Goal: Information Seeking & Learning: Compare options

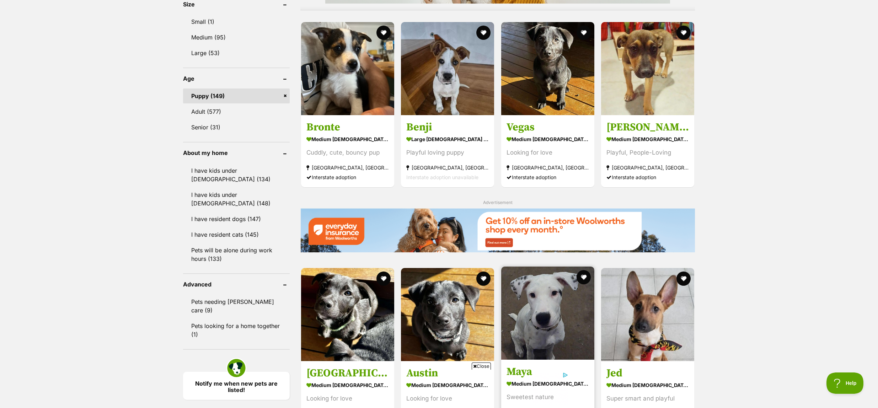
drag, startPoint x: 472, startPoint y: 366, endPoint x: 507, endPoint y: 345, distance: 41.9
click at [473, 366] on icon at bounding box center [475, 366] width 4 height 5
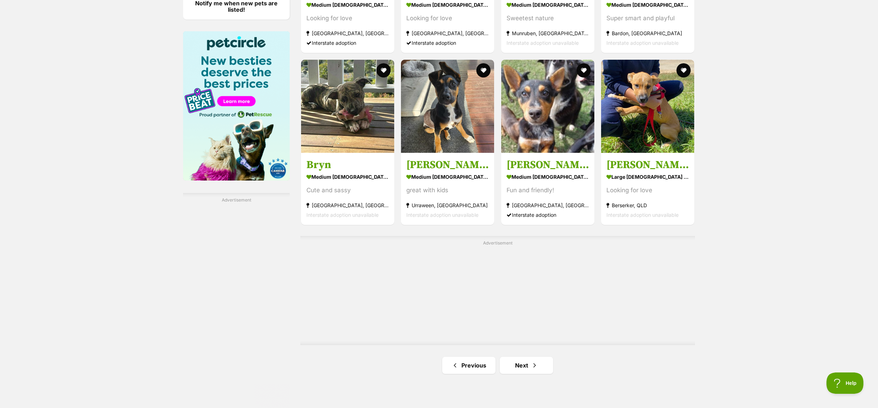
scroll to position [1067, 0]
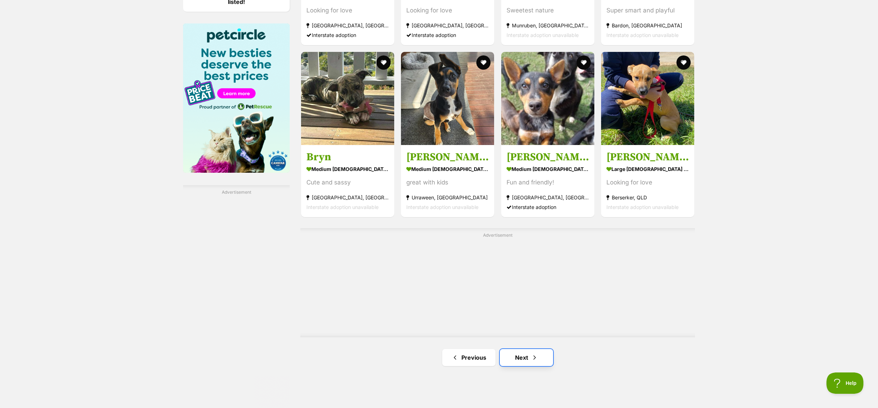
click at [520, 360] on link "Next" at bounding box center [526, 357] width 53 height 17
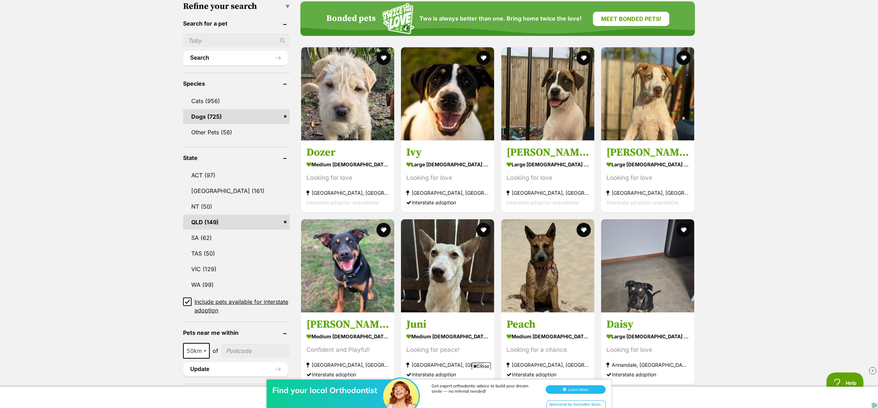
click at [473, 367] on div "Find your local Orthodontist Get expert orthodontic advice to build your dream …" at bounding box center [439, 386] width 878 height 43
click at [473, 366] on div "Find your local Orthodontist Get expert orthodontic advice to build your dream …" at bounding box center [439, 386] width 878 height 43
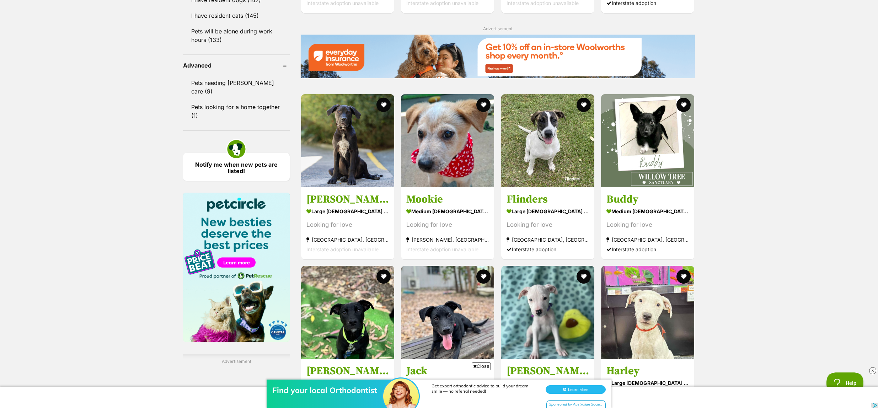
scroll to position [898, 0]
click at [473, 366] on div "Find your local Orthodontist Get expert orthodontic advice to build your dream …" at bounding box center [439, 386] width 878 height 43
click at [644, 148] on img at bounding box center [647, 138] width 93 height 93
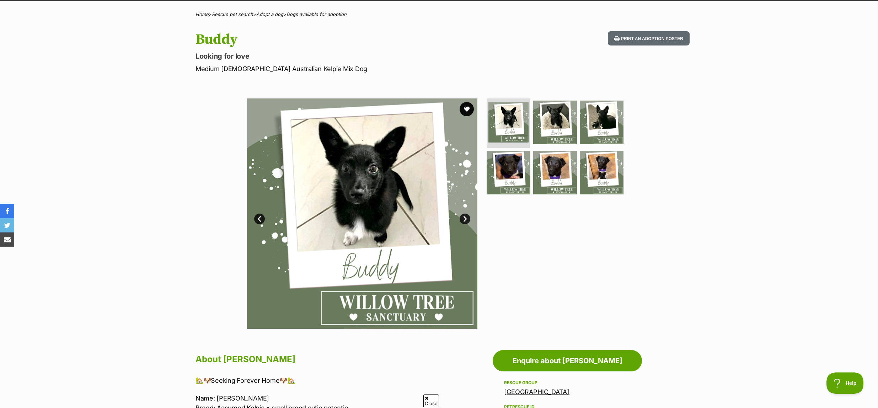
scroll to position [75, 0]
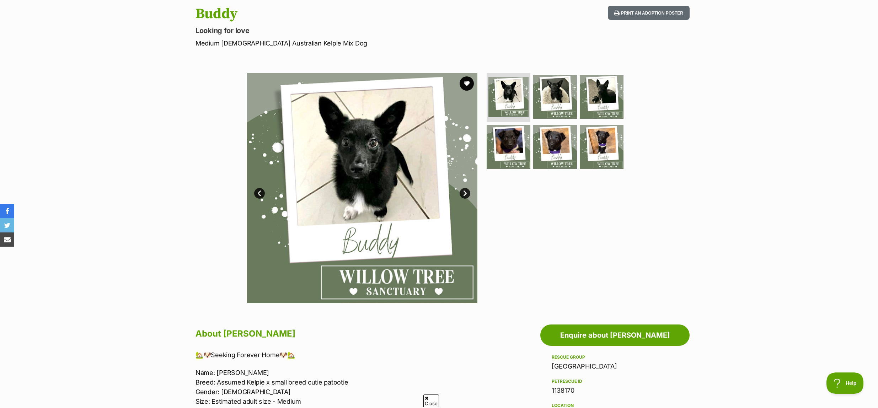
click at [466, 195] on link "Next" at bounding box center [464, 193] width 11 height 11
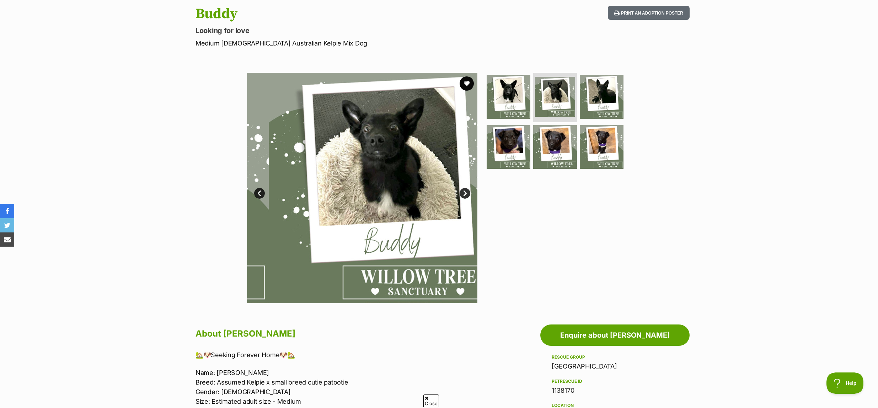
scroll to position [0, 0]
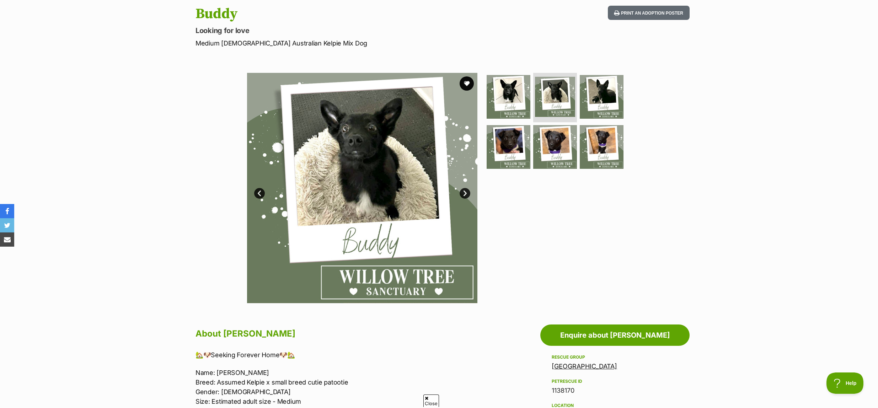
click at [466, 195] on link "Next" at bounding box center [464, 193] width 11 height 11
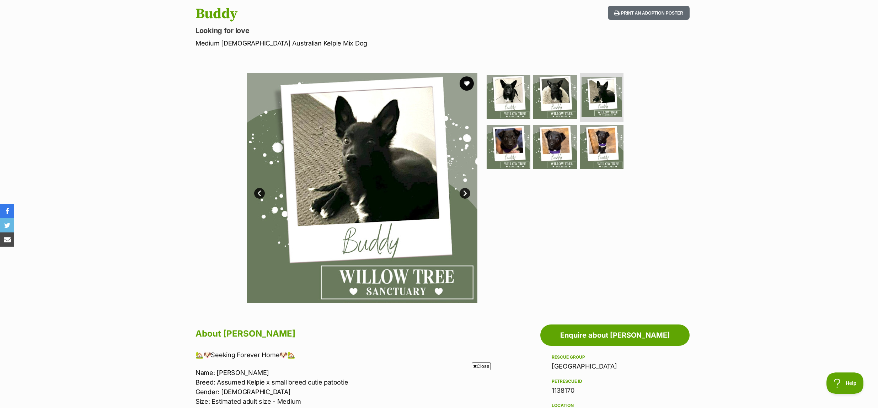
click at [467, 195] on link "Next" at bounding box center [464, 193] width 11 height 11
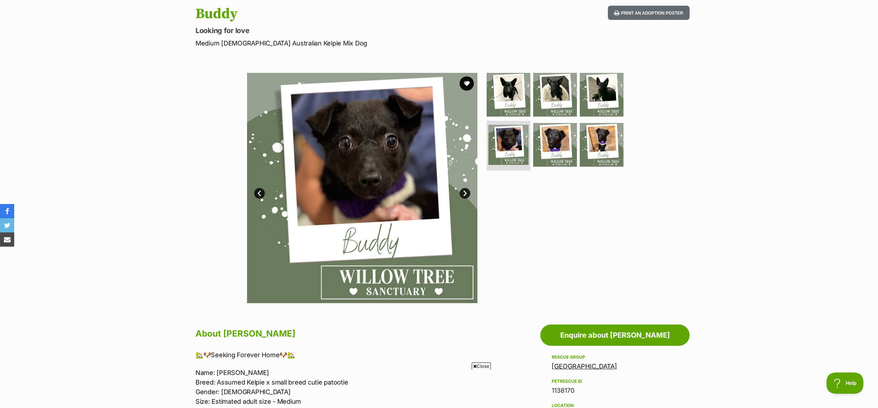
click at [467, 195] on link "Next" at bounding box center [464, 193] width 11 height 11
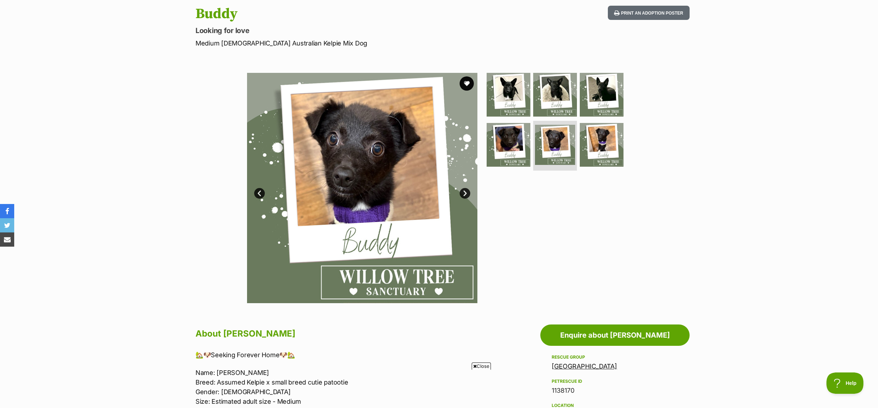
click at [467, 195] on link "Next" at bounding box center [464, 193] width 11 height 11
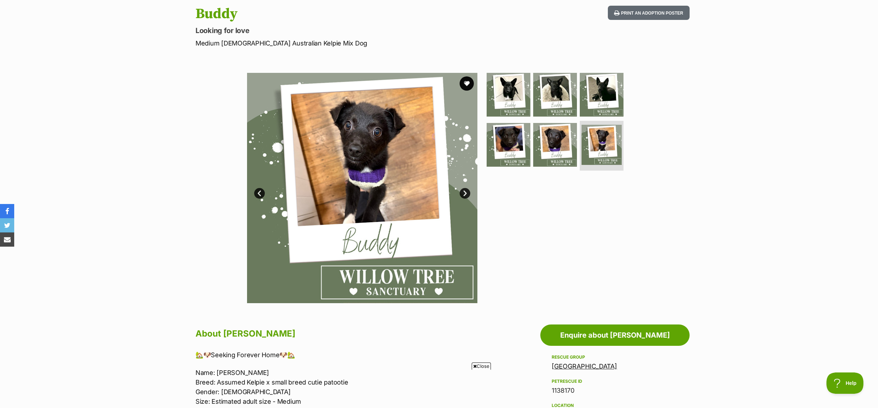
click at [465, 195] on link "Next" at bounding box center [464, 193] width 11 height 11
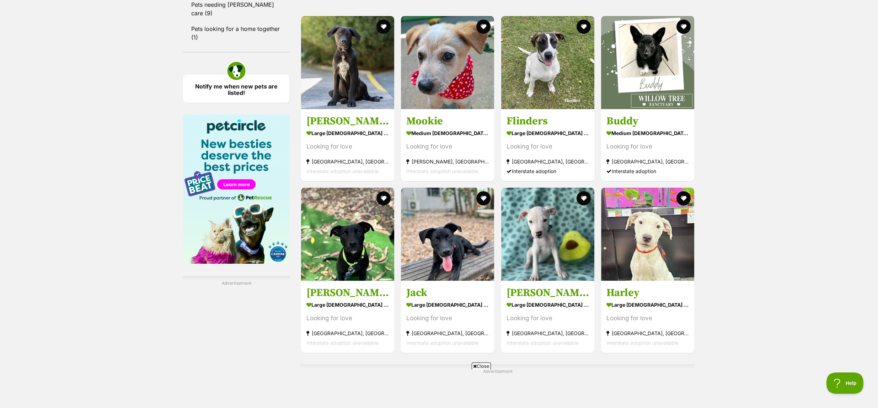
scroll to position [986, 0]
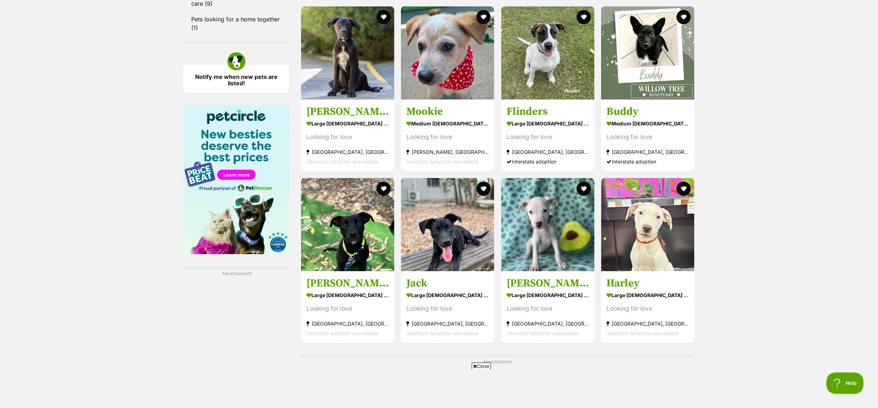
click at [475, 367] on icon at bounding box center [475, 366] width 4 height 5
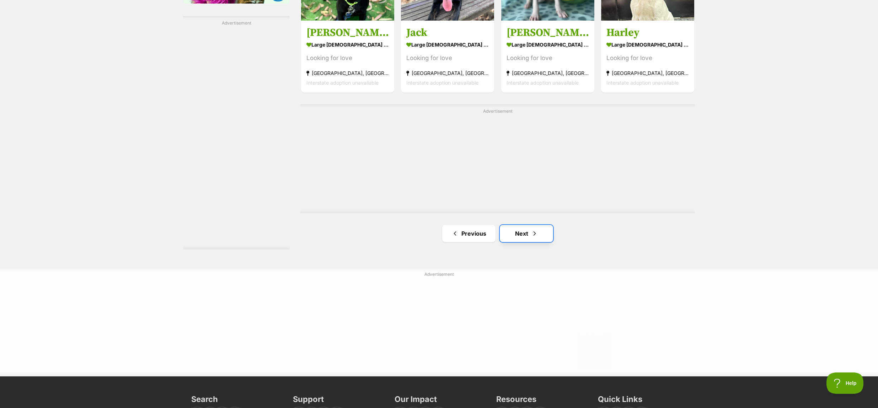
click at [514, 235] on link "Next" at bounding box center [526, 233] width 53 height 17
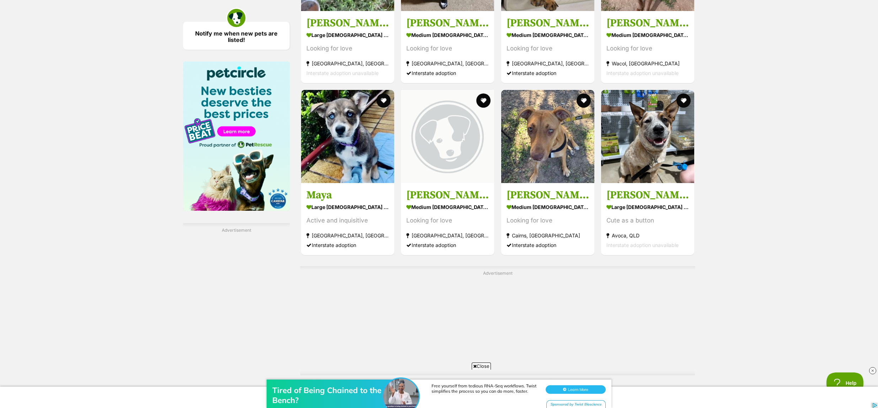
drag, startPoint x: 476, startPoint y: 730, endPoint x: 155, endPoint y: 448, distance: 427.5
click at [475, 366] on div "Tired of Being Chained to the Bench? Free yourself from tedious RNA-Seq workflo…" at bounding box center [439, 386] width 878 height 43
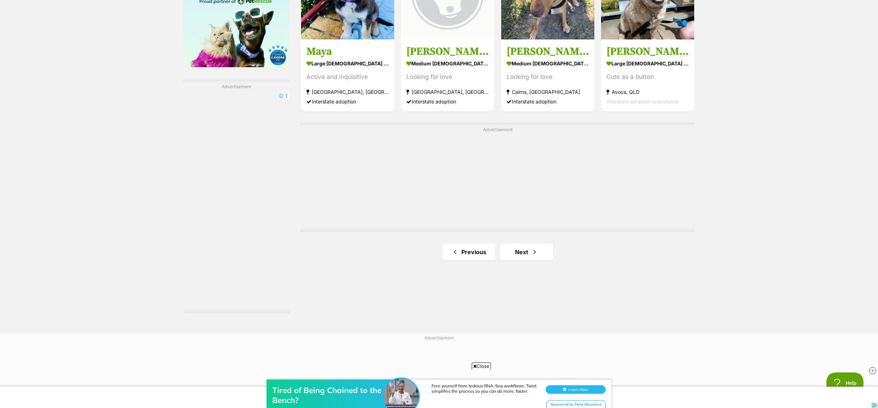
scroll to position [1184, 0]
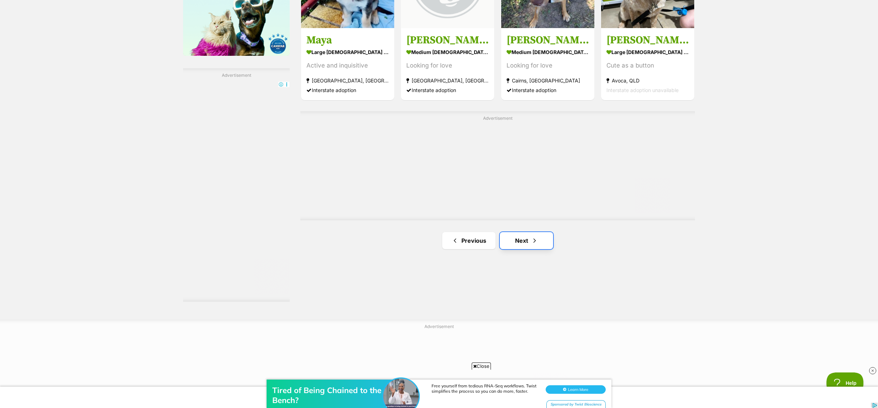
click at [537, 237] on span "Next page" at bounding box center [534, 240] width 7 height 9
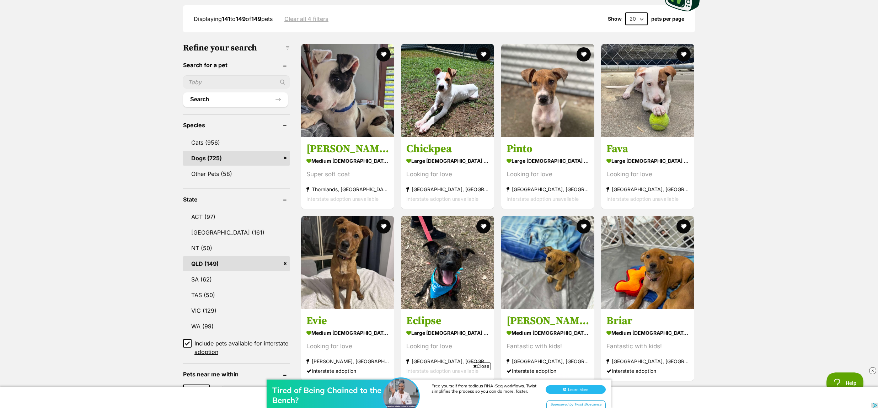
scroll to position [189, 0]
click at [474, 366] on div "Tired of Being Chained to the Bench? Free yourself from tedious RNA-Seq workflo…" at bounding box center [439, 386] width 878 height 43
click at [474, 367] on div "Tired of Being Chained to the Bench? Free yourself from tedious RNA-Seq workflo…" at bounding box center [439, 386] width 878 height 43
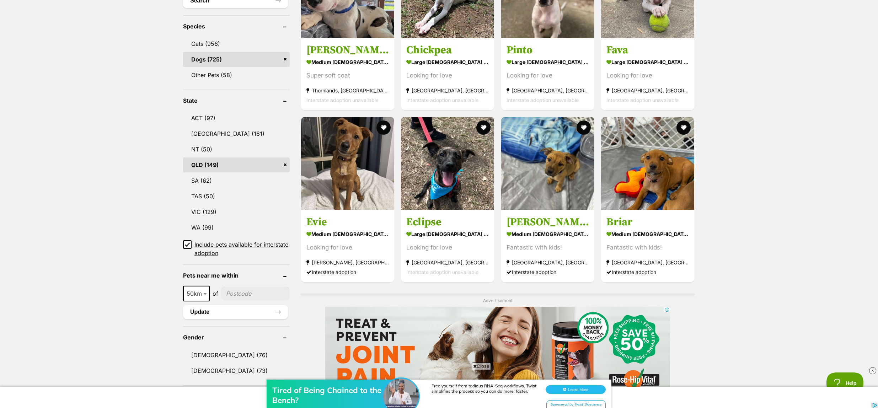
scroll to position [288, 0]
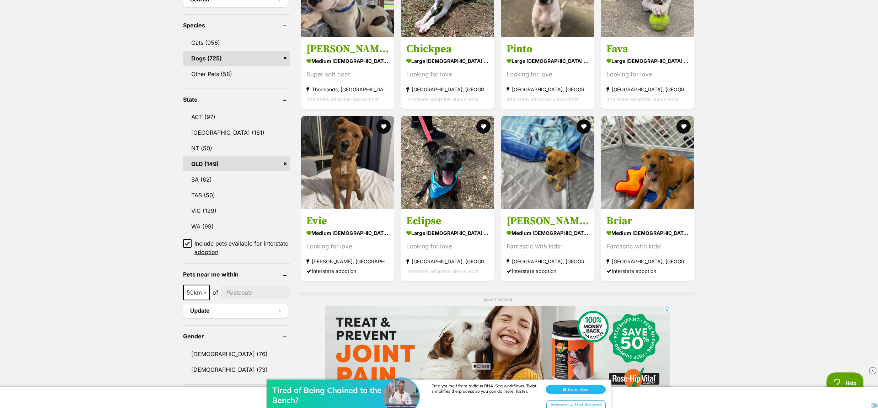
click at [476, 367] on div "Tired of Being Chained to the Bench? Free yourself from tedious RNA-Seq workflo…" at bounding box center [439, 386] width 878 height 43
click at [477, 364] on span "Close" at bounding box center [481, 365] width 19 height 7
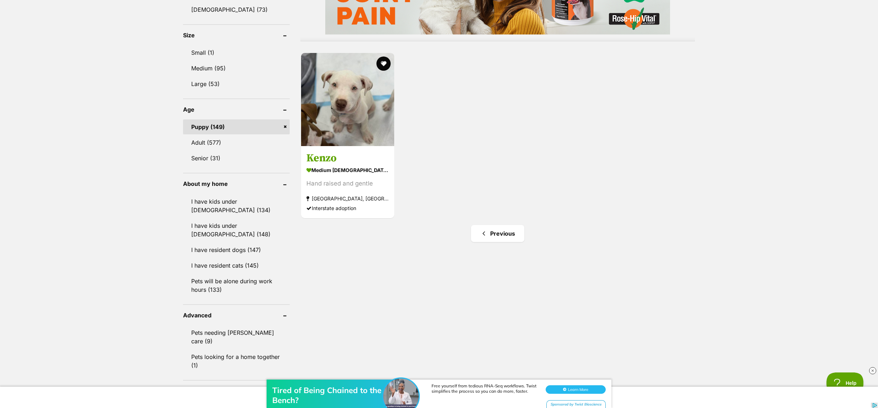
scroll to position [650, 0]
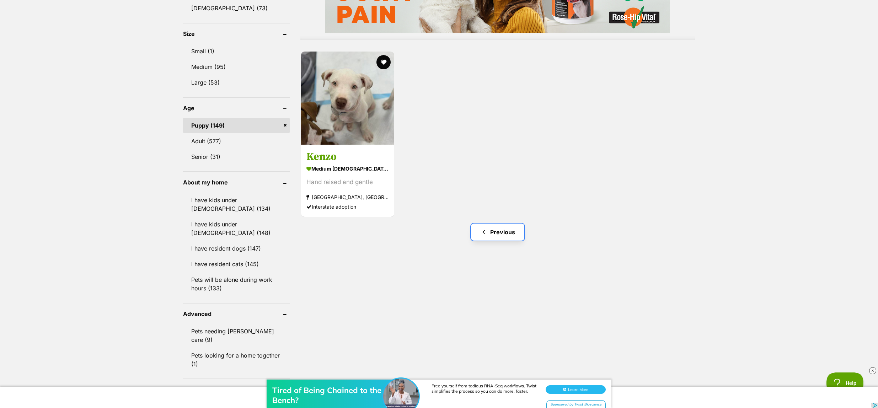
click at [487, 235] on span "Previous page" at bounding box center [483, 232] width 7 height 9
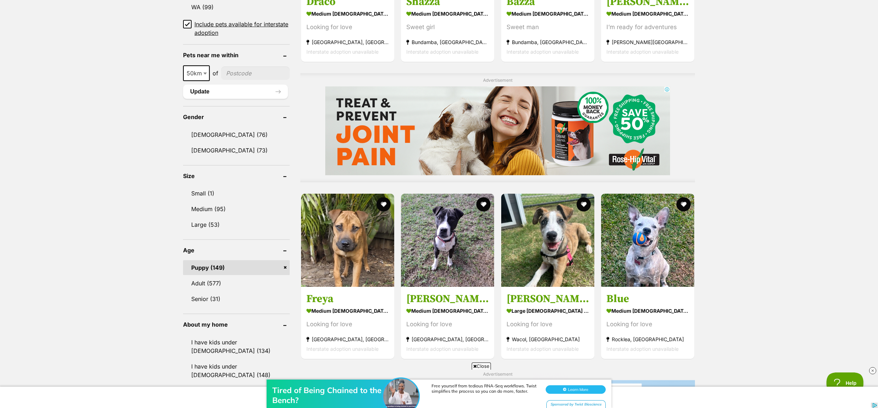
scroll to position [564, 0]
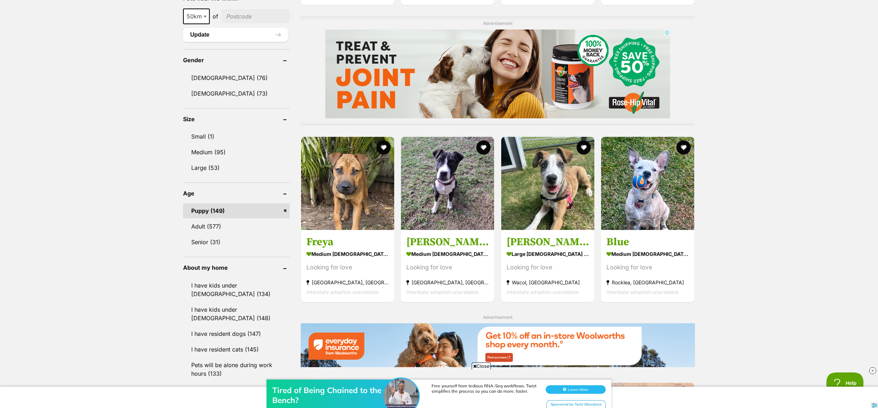
click at [474, 366] on div "Tired of Being Chained to the Bench? Free yourself from tedious RNA-Seq workflo…" at bounding box center [439, 386] width 878 height 43
click at [474, 365] on icon at bounding box center [475, 366] width 4 height 5
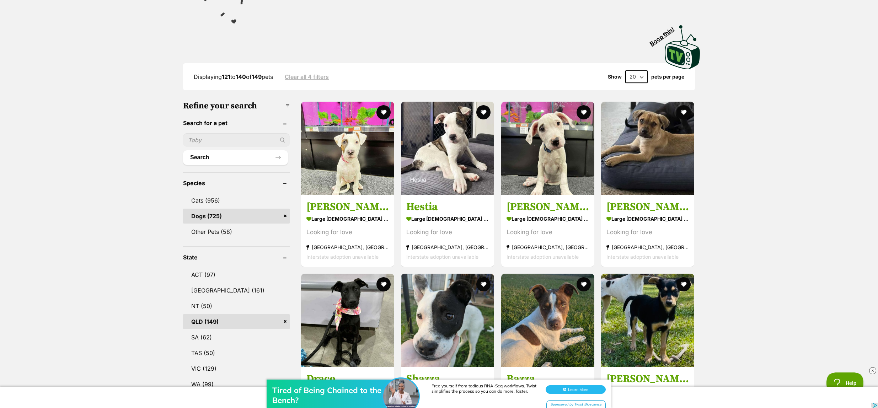
scroll to position [0, 0]
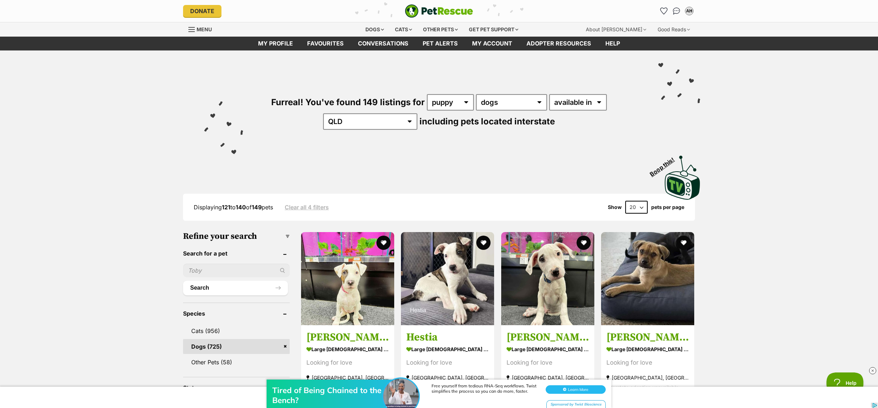
click at [433, 6] on img "PetRescue" at bounding box center [439, 11] width 68 height 14
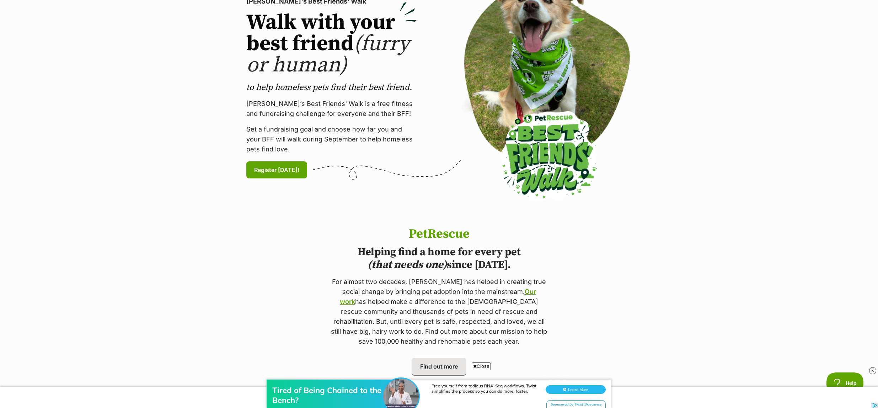
scroll to position [166, 0]
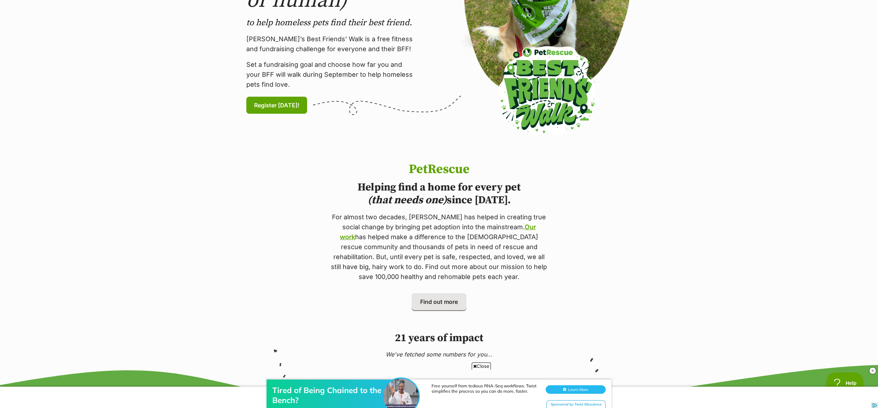
click at [473, 366] on div "Tired of Being Chained to the Bench? Free yourself from tedious RNA-Seq workflo…" at bounding box center [439, 386] width 878 height 43
click at [484, 364] on span "Close" at bounding box center [481, 365] width 19 height 7
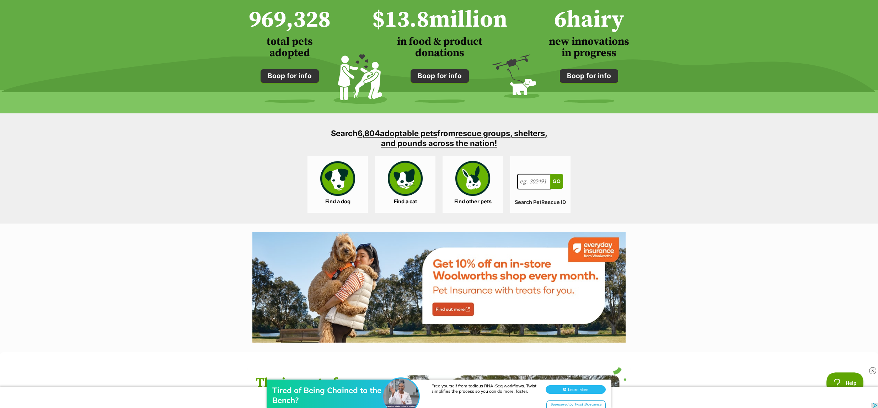
scroll to position [594, 0]
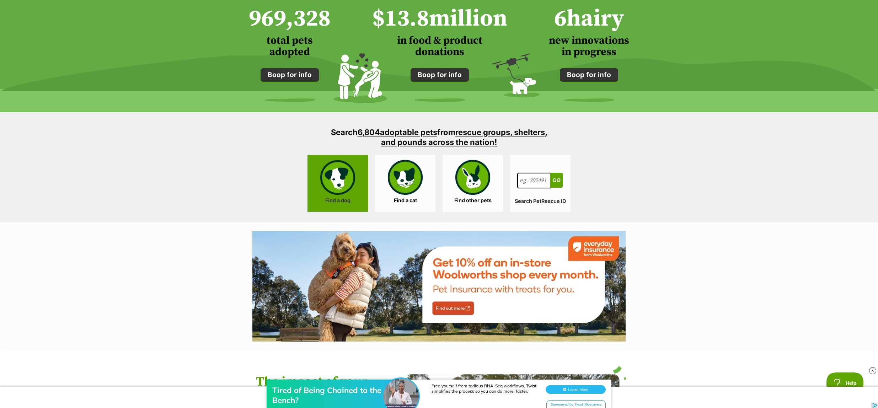
click at [327, 185] on link "Find a dog" at bounding box center [337, 183] width 60 height 57
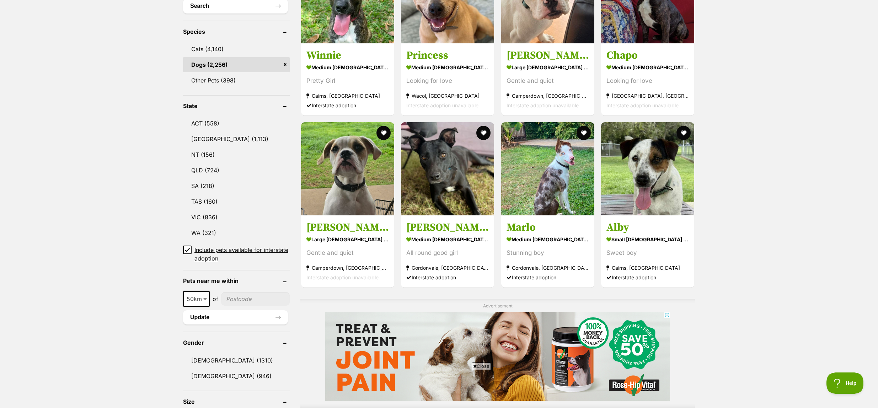
scroll to position [313, 0]
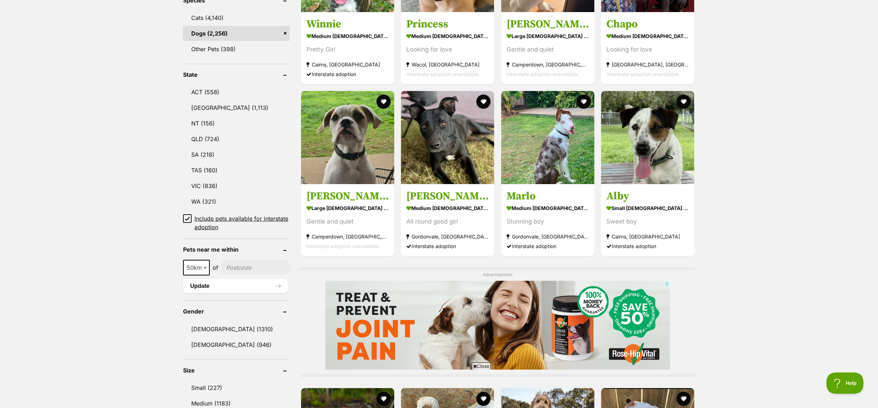
click at [475, 368] on icon at bounding box center [475, 366] width 4 height 5
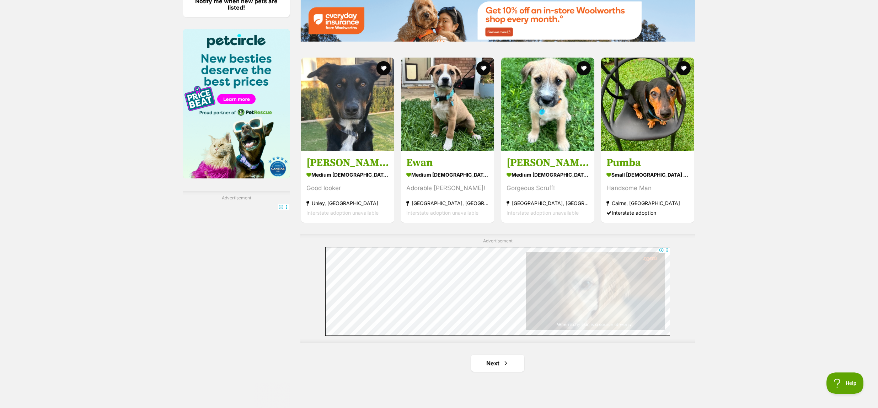
scroll to position [1068, 0]
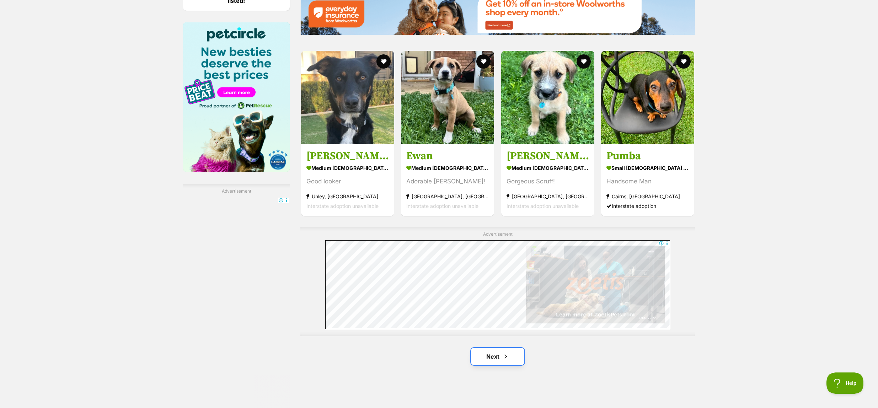
click at [490, 354] on link "Next" at bounding box center [497, 356] width 53 height 17
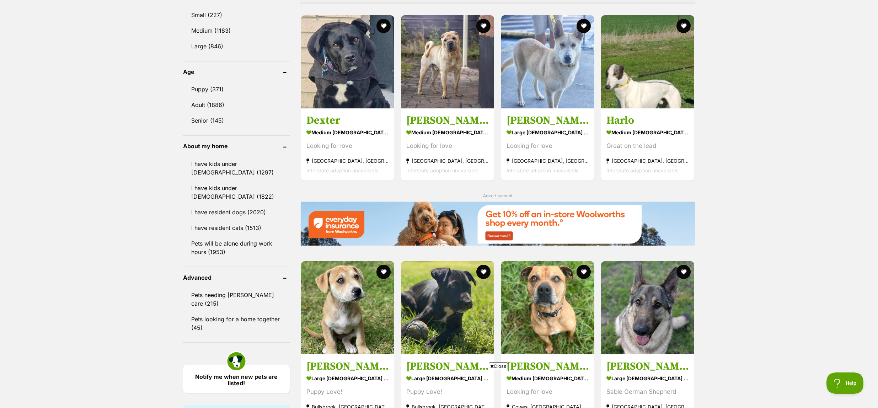
scroll to position [698, 0]
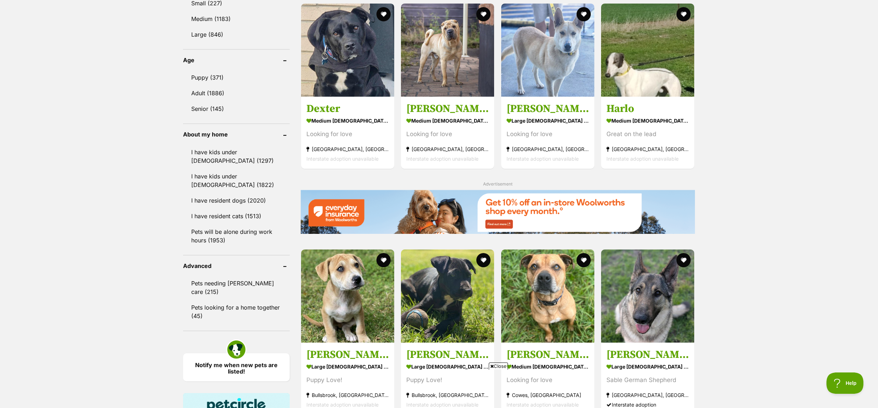
click at [492, 366] on icon at bounding box center [492, 366] width 4 height 5
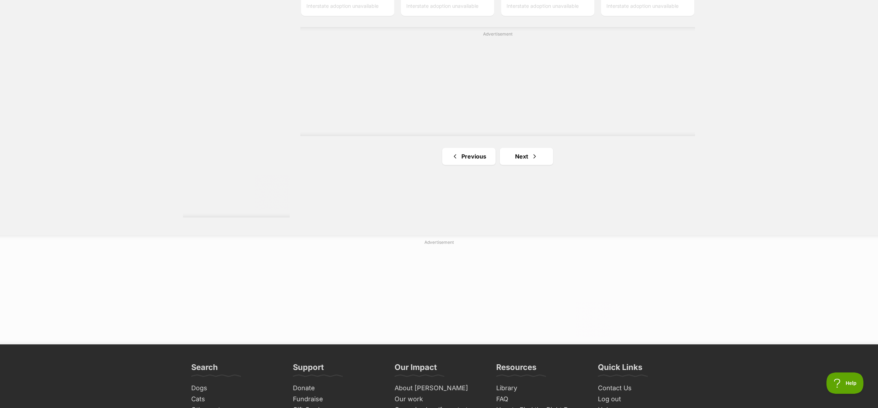
scroll to position [1270, 0]
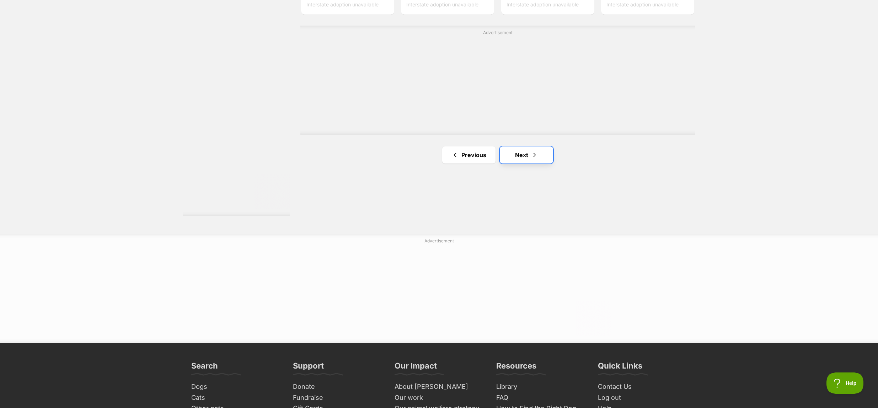
click at [543, 154] on link "Next" at bounding box center [526, 154] width 53 height 17
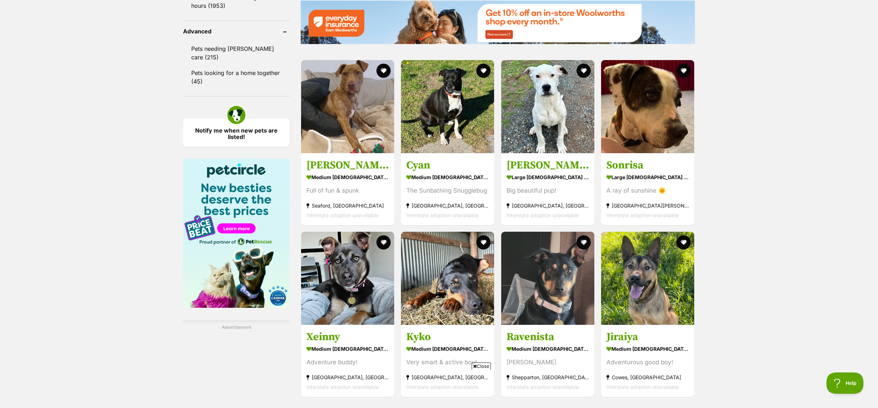
scroll to position [939, 0]
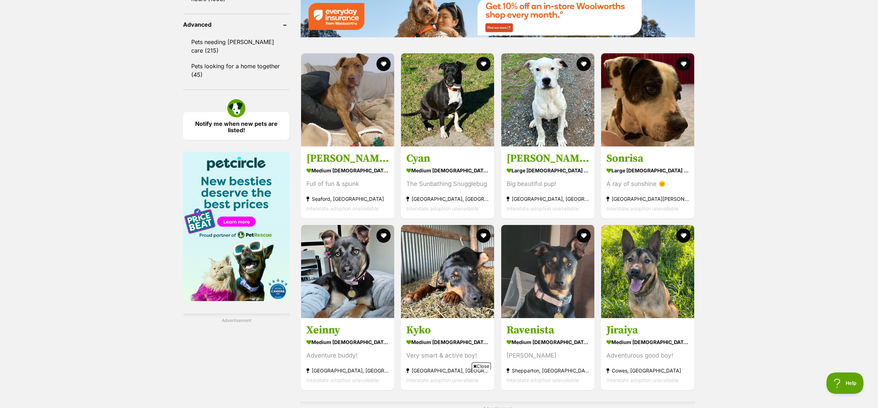
click at [475, 366] on icon at bounding box center [475, 366] width 4 height 5
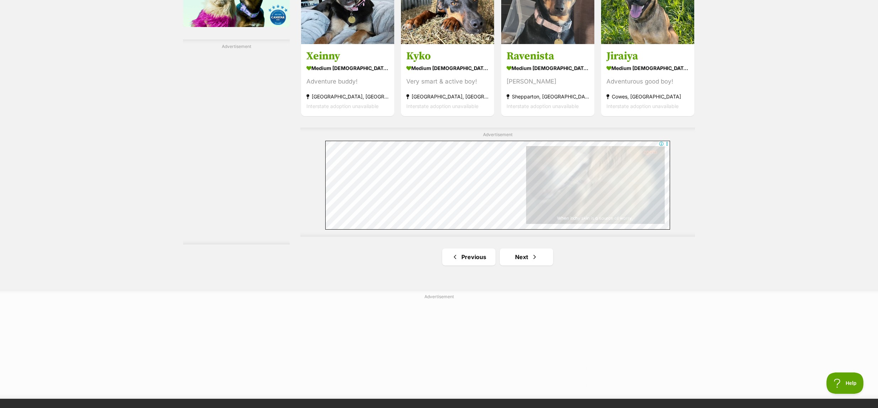
scroll to position [1230, 0]
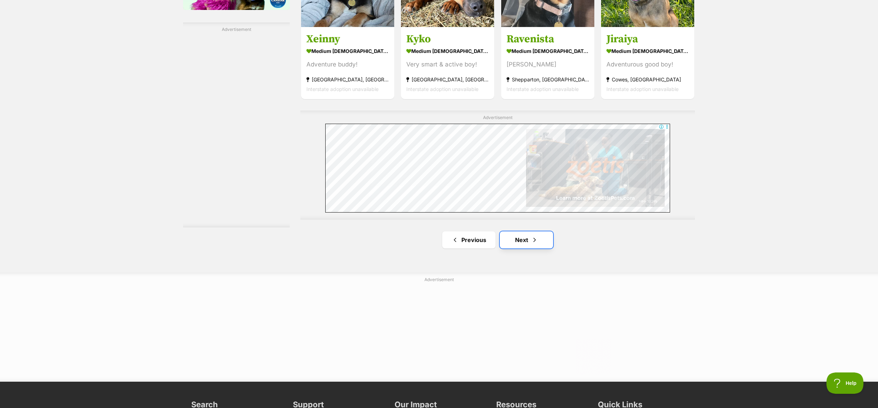
click at [536, 246] on link "Next" at bounding box center [526, 239] width 53 height 17
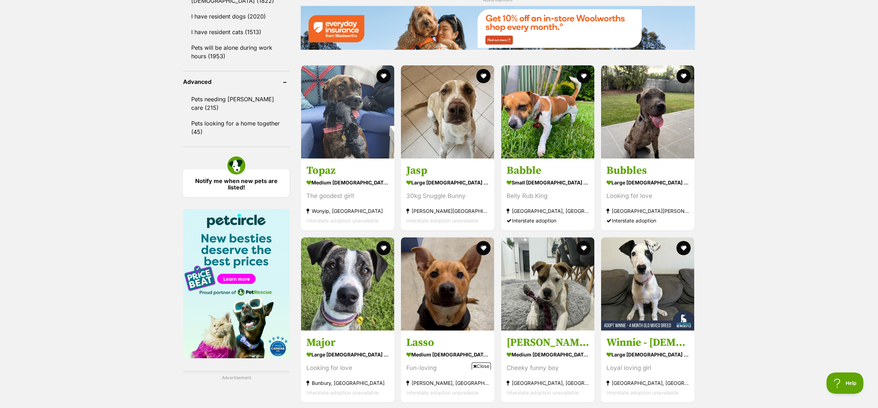
click at [475, 367] on icon at bounding box center [475, 366] width 4 height 5
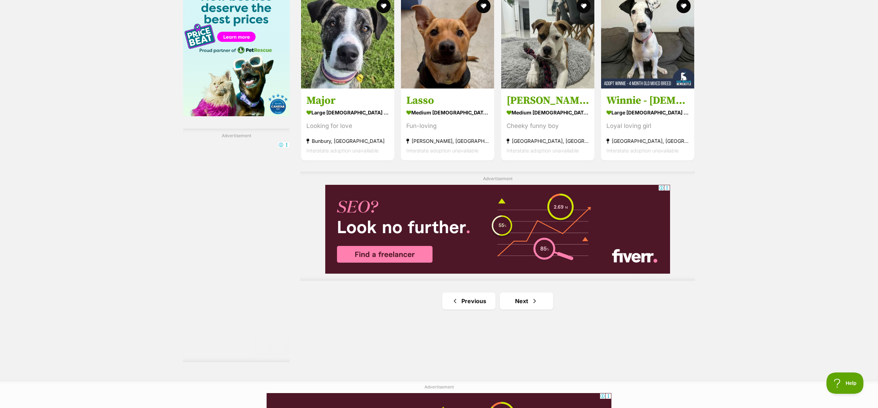
scroll to position [1138, 0]
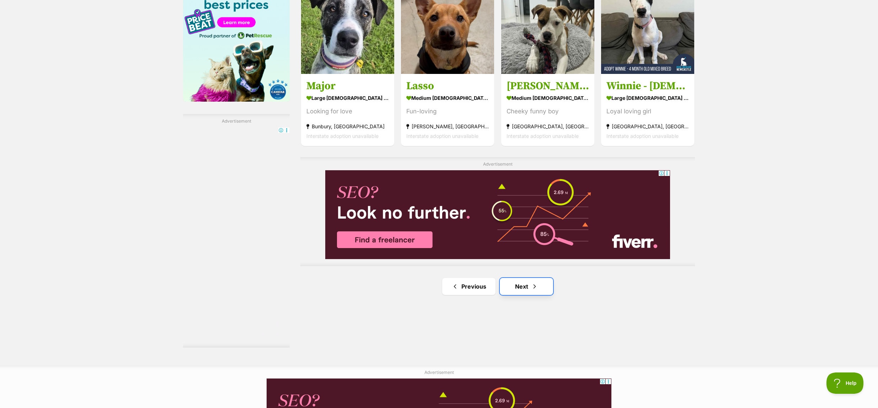
click at [527, 285] on link "Next" at bounding box center [526, 286] width 53 height 17
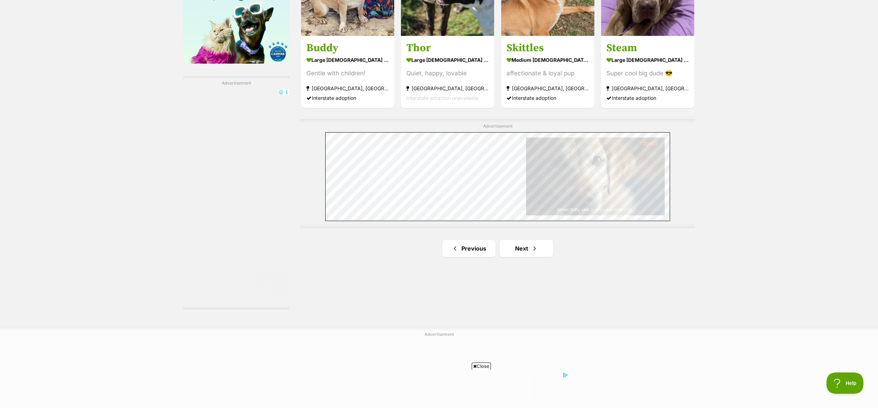
scroll to position [1177, 0]
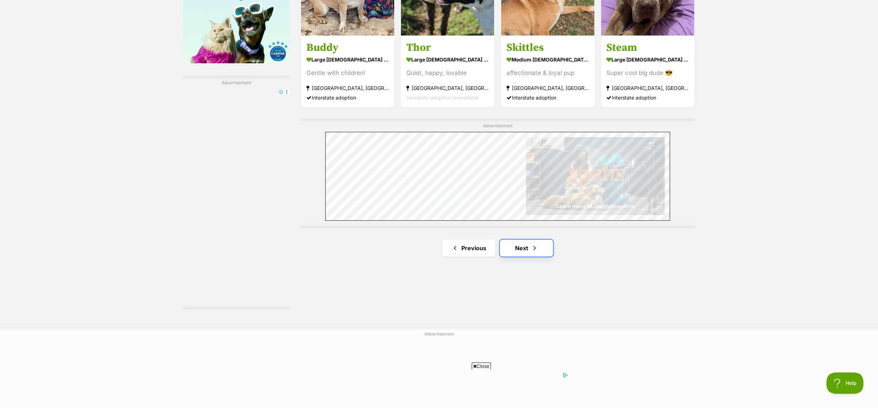
click at [536, 253] on link "Next" at bounding box center [526, 247] width 53 height 17
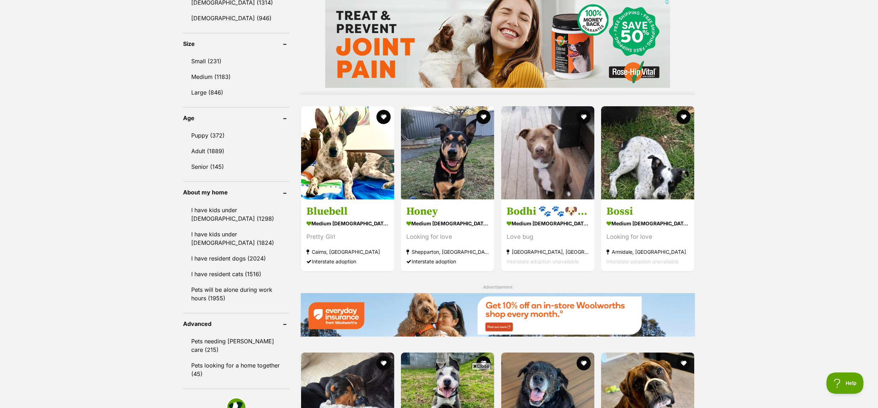
click at [475, 368] on span "Close" at bounding box center [481, 365] width 19 height 7
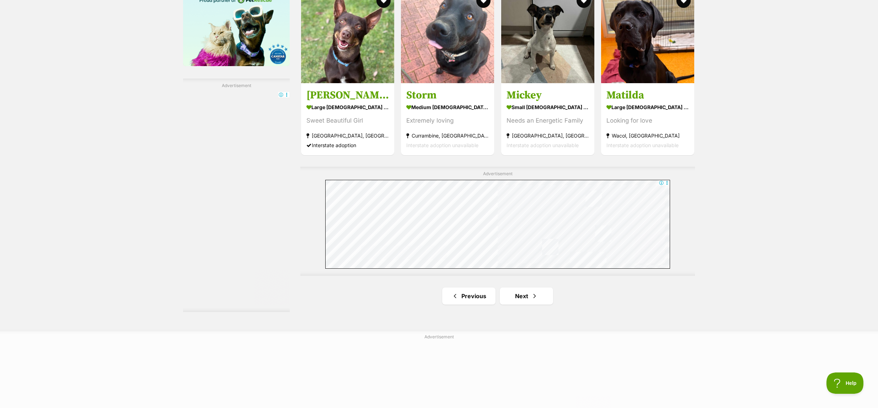
scroll to position [1174, 0]
click at [527, 295] on link "Next" at bounding box center [526, 295] width 53 height 17
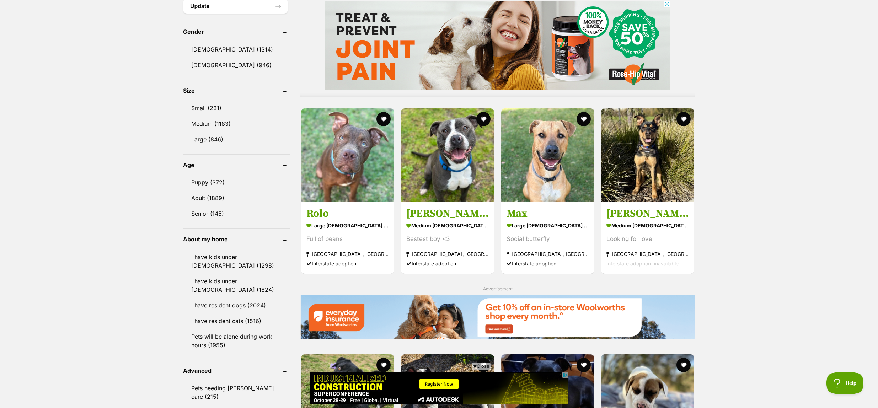
scroll to position [593, 0]
click at [475, 367] on icon at bounding box center [475, 366] width 4 height 5
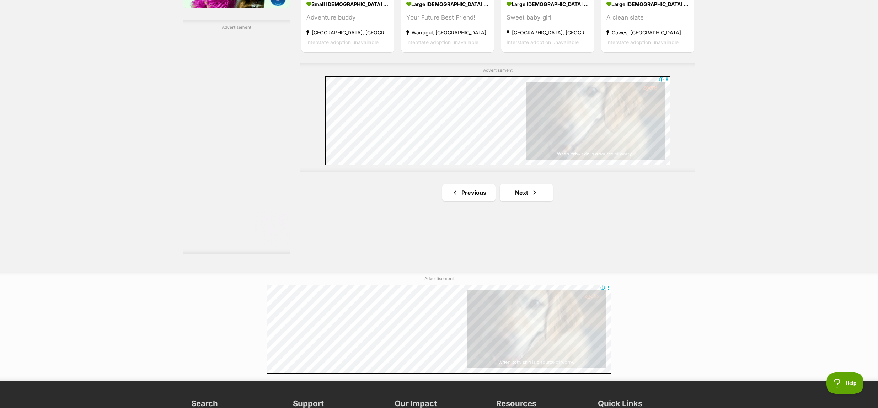
scroll to position [1232, 0]
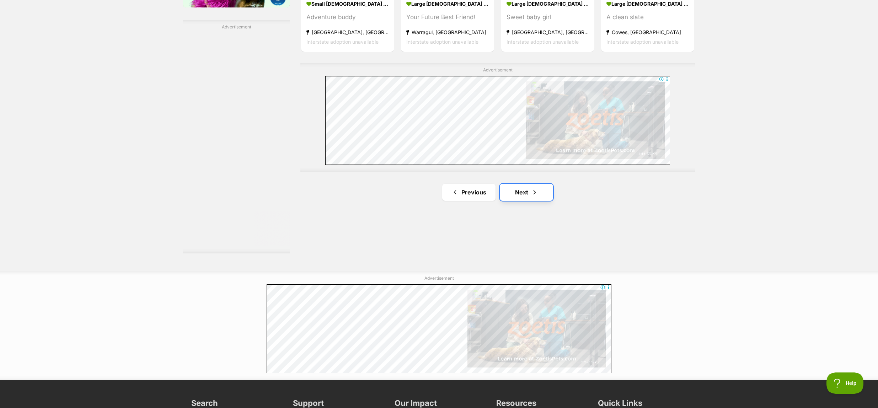
click at [540, 190] on link "Next" at bounding box center [526, 192] width 53 height 17
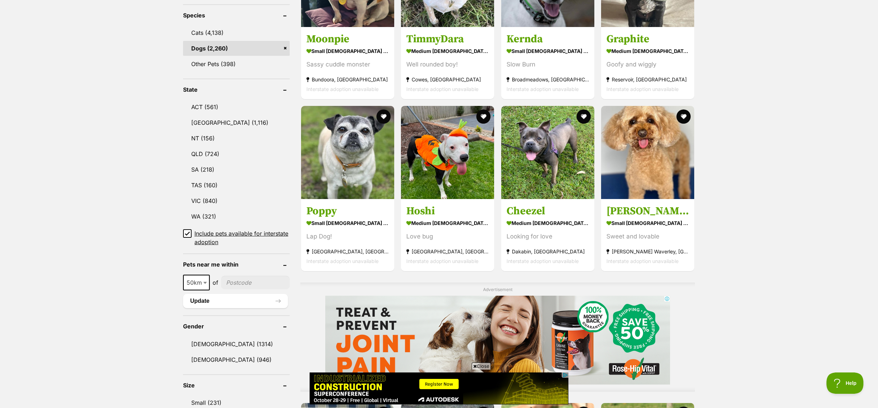
scroll to position [279, 0]
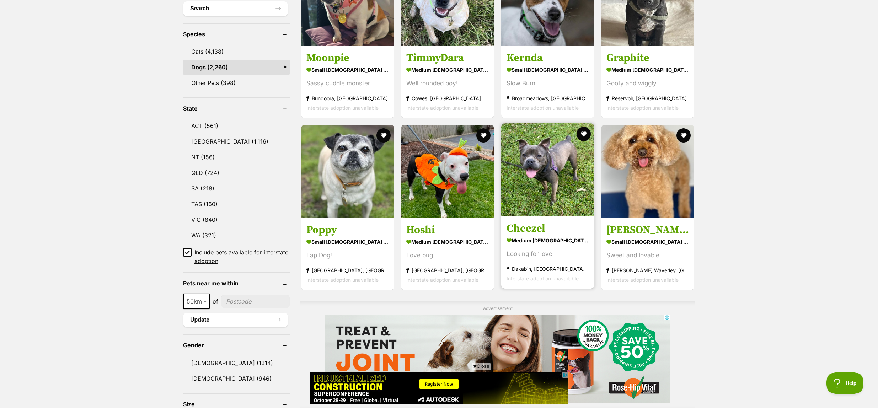
click at [547, 152] on img at bounding box center [547, 169] width 93 height 93
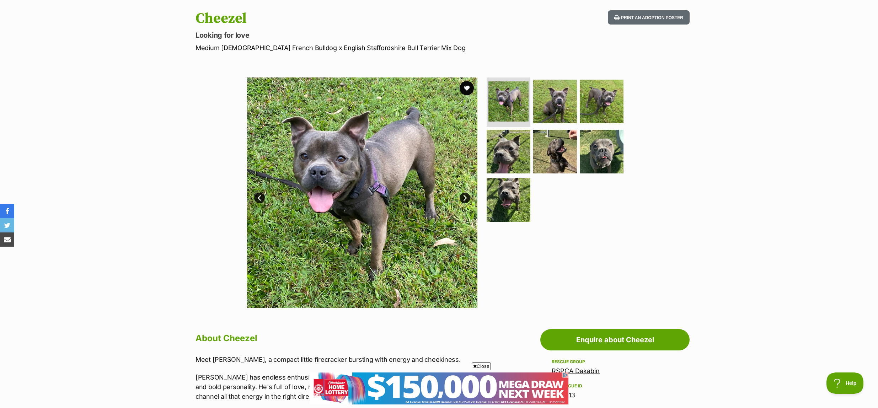
scroll to position [69, 0]
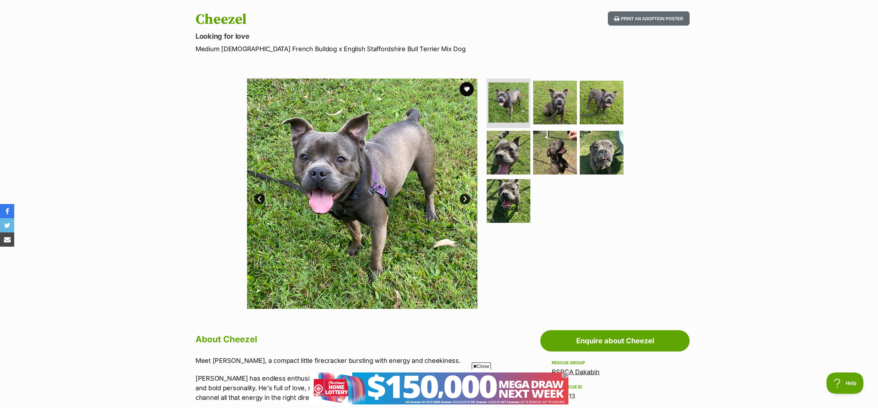
click at [749, 71] on div "Available 1 of 7 images 1 of 7 images 1 of 7 images 1 of 7 images 1 of 7 images…" at bounding box center [439, 188] width 878 height 241
click at [562, 105] on img at bounding box center [555, 102] width 46 height 46
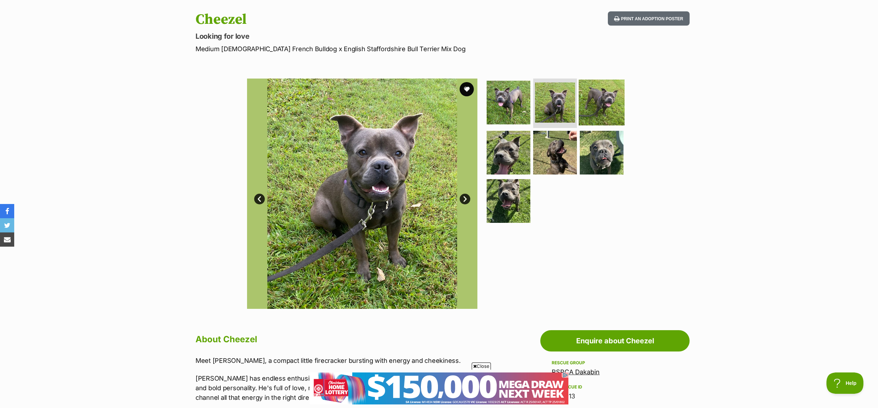
click at [603, 95] on img at bounding box center [601, 102] width 46 height 46
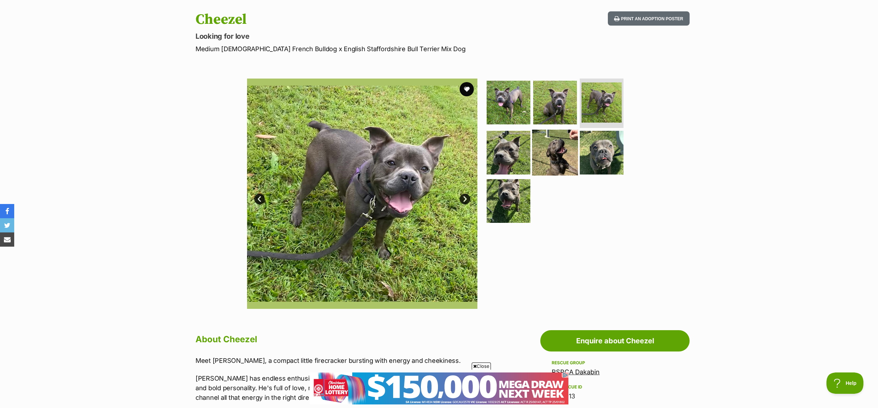
click at [551, 153] on img at bounding box center [555, 153] width 46 height 46
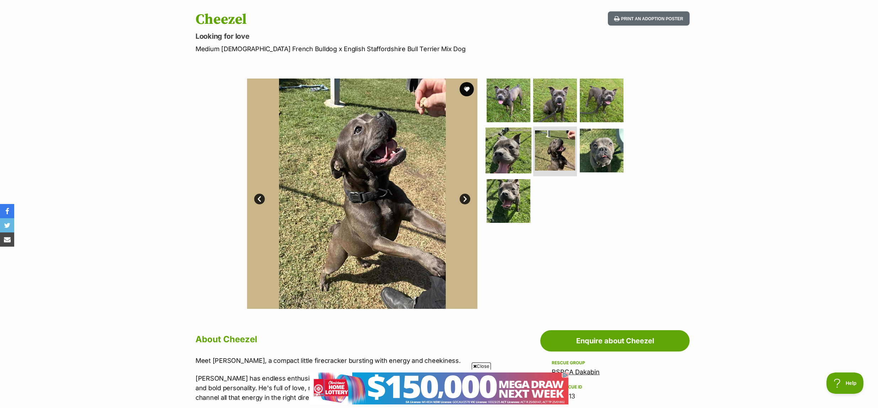
click at [515, 141] on img at bounding box center [508, 151] width 46 height 46
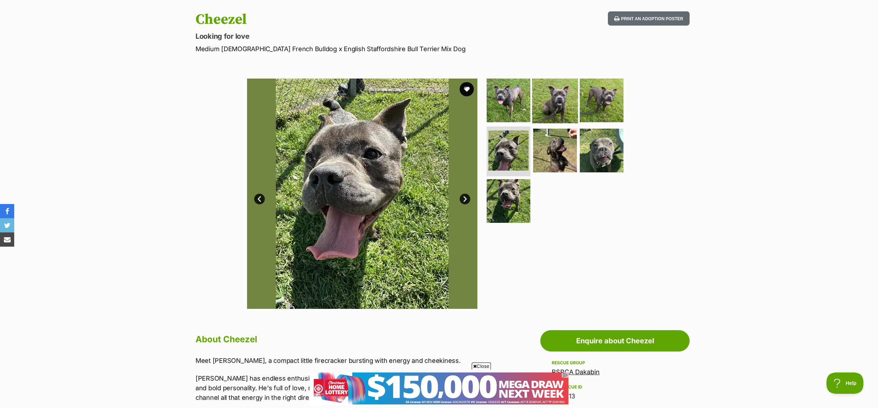
click at [558, 102] on img at bounding box center [555, 100] width 46 height 46
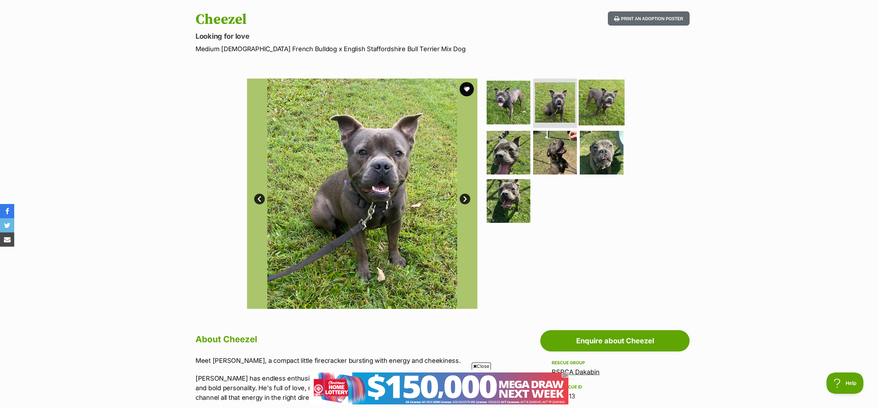
click at [598, 98] on img at bounding box center [601, 102] width 46 height 46
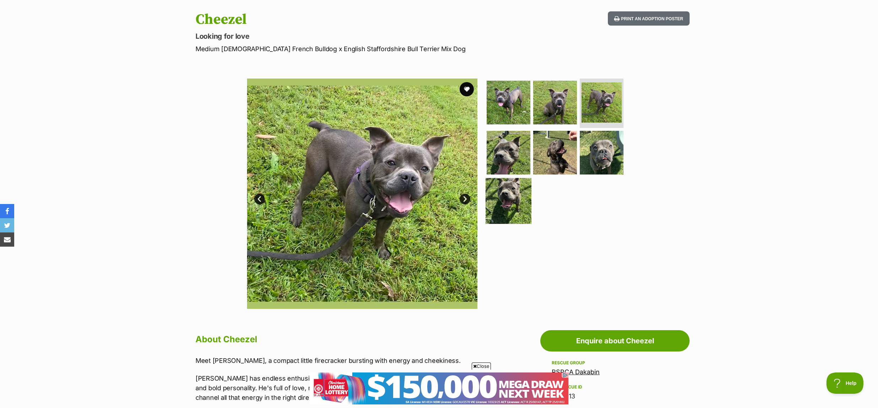
click at [496, 199] on img at bounding box center [508, 201] width 46 height 46
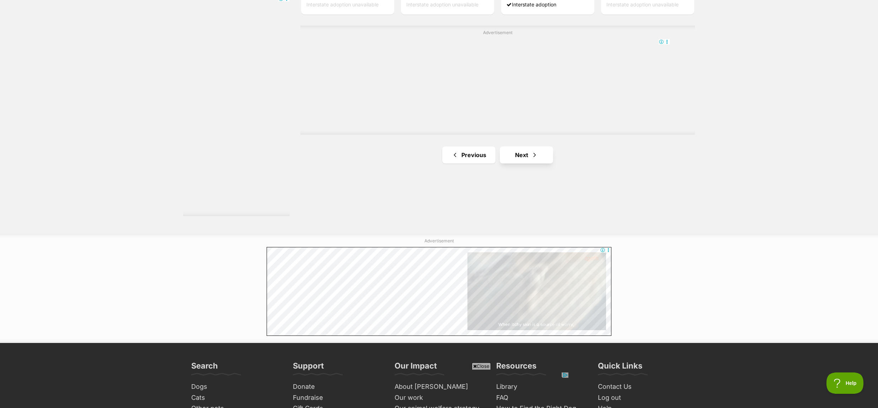
scroll to position [1275, 0]
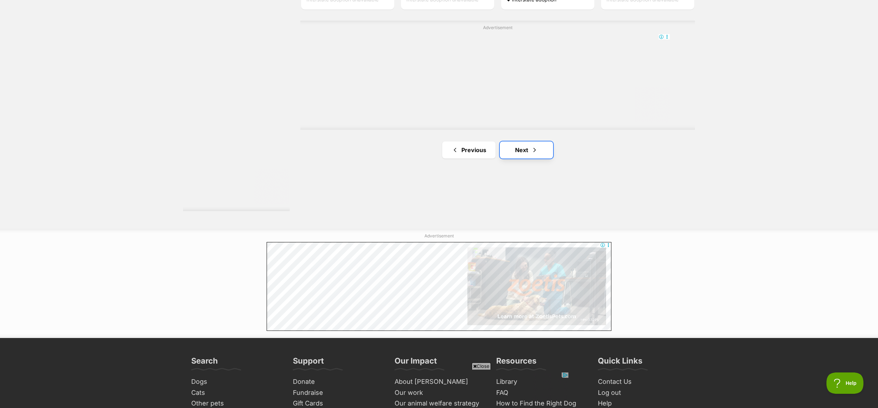
click at [526, 152] on link "Next" at bounding box center [526, 149] width 53 height 17
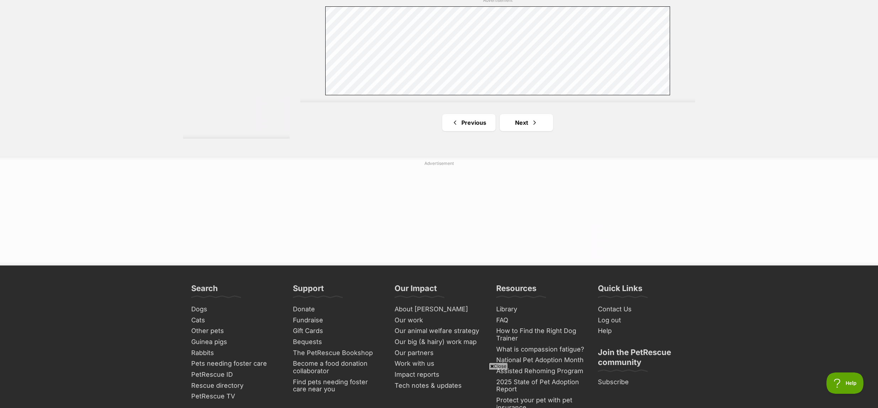
scroll to position [1348, 0]
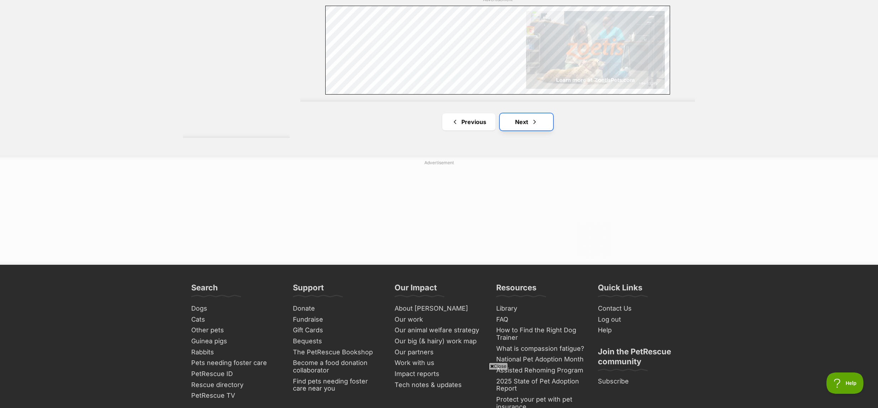
click at [537, 122] on span "Next page" at bounding box center [534, 122] width 7 height 9
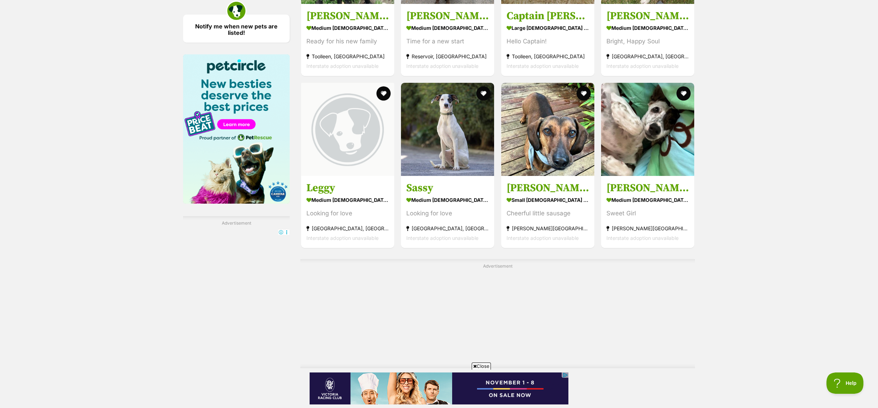
scroll to position [1038, 0]
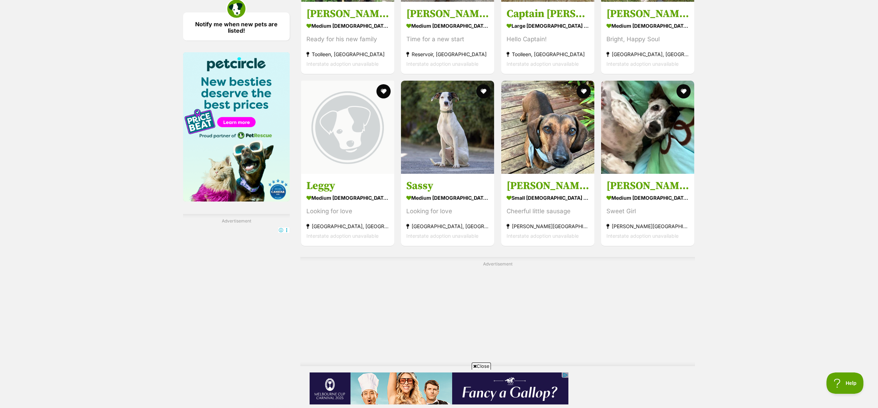
click at [474, 367] on icon at bounding box center [475, 366] width 4 height 5
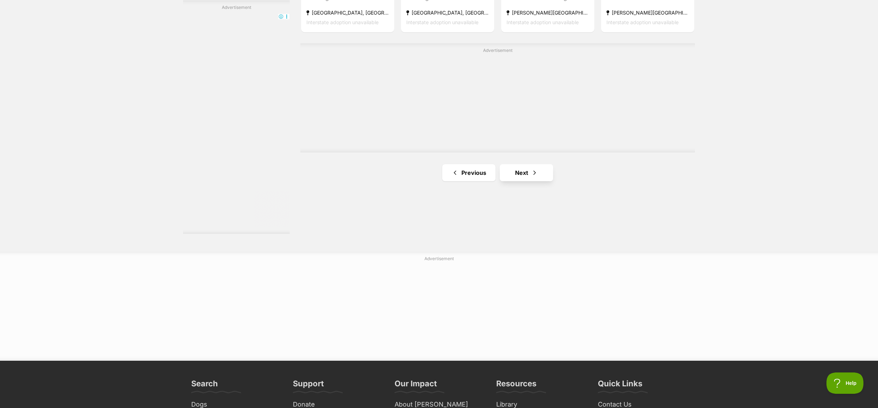
scroll to position [1253, 0]
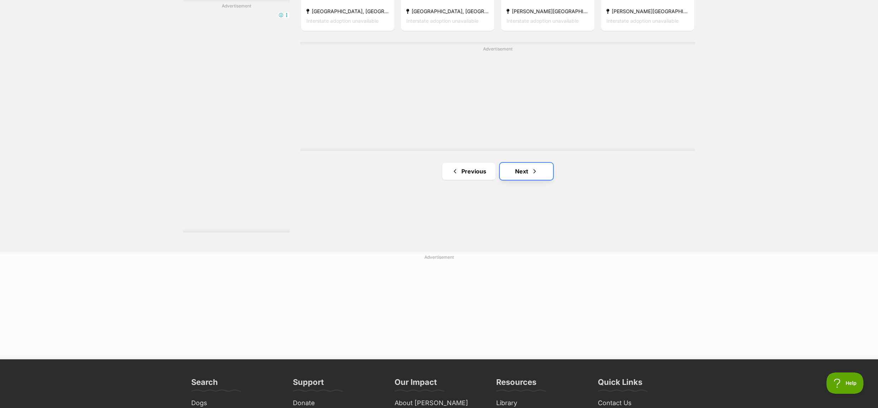
click at [527, 167] on link "Next" at bounding box center [526, 171] width 53 height 17
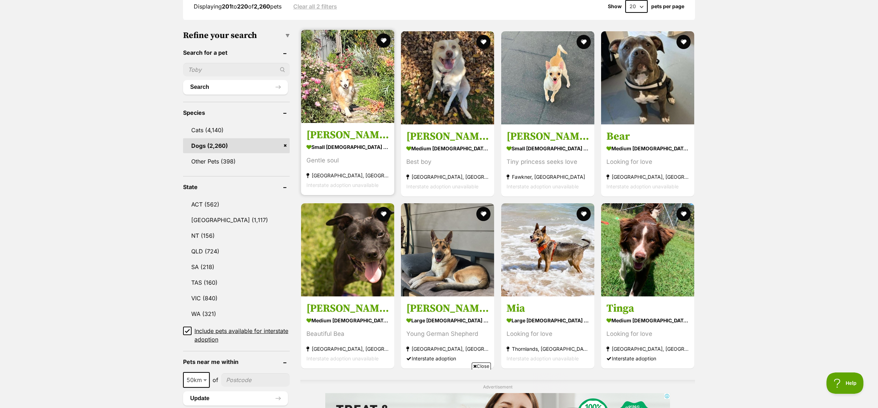
click at [350, 102] on img at bounding box center [347, 76] width 93 height 93
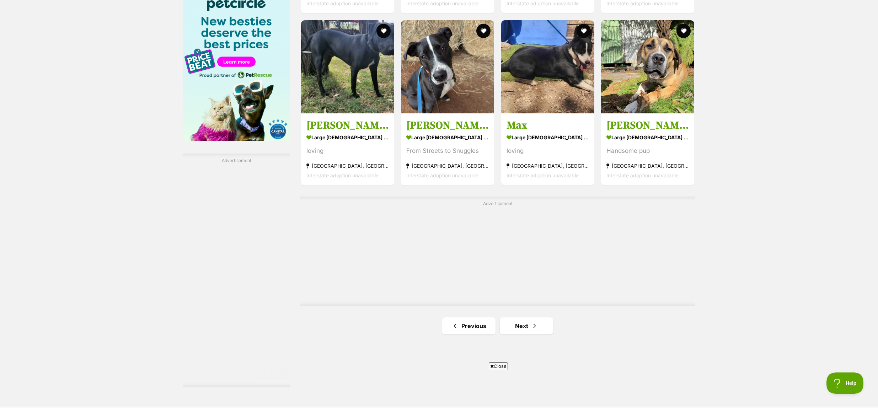
scroll to position [1101, 0]
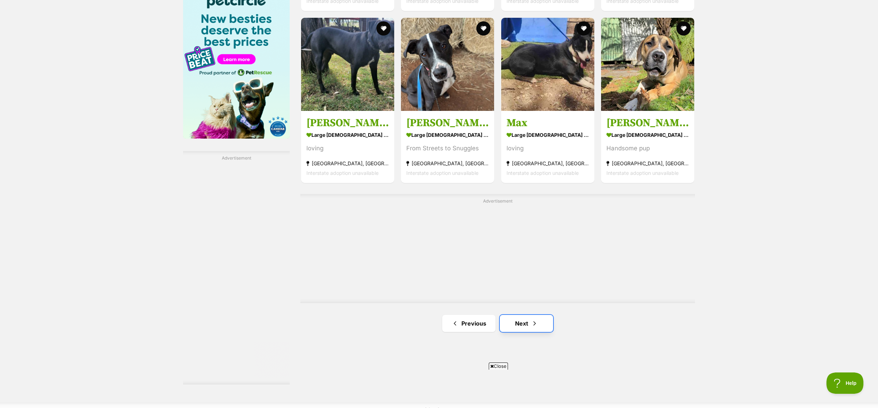
click at [522, 323] on link "Next" at bounding box center [526, 323] width 53 height 17
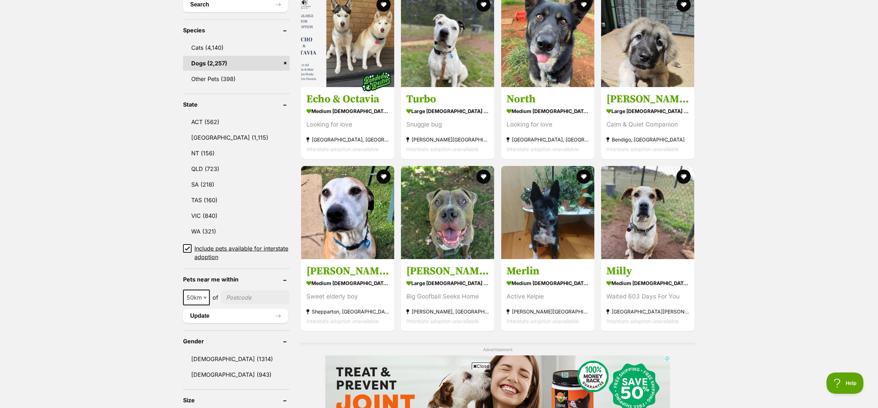
scroll to position [290, 0]
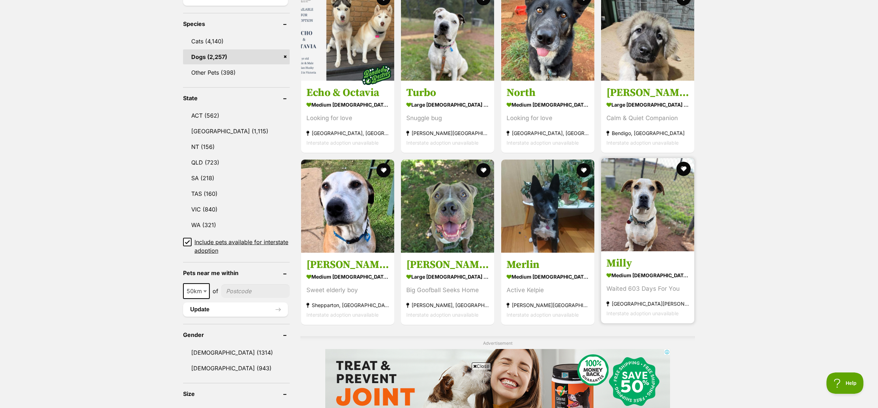
drag, startPoint x: 473, startPoint y: 367, endPoint x: 667, endPoint y: 257, distance: 223.8
click at [473, 367] on icon at bounding box center [475, 366] width 4 height 5
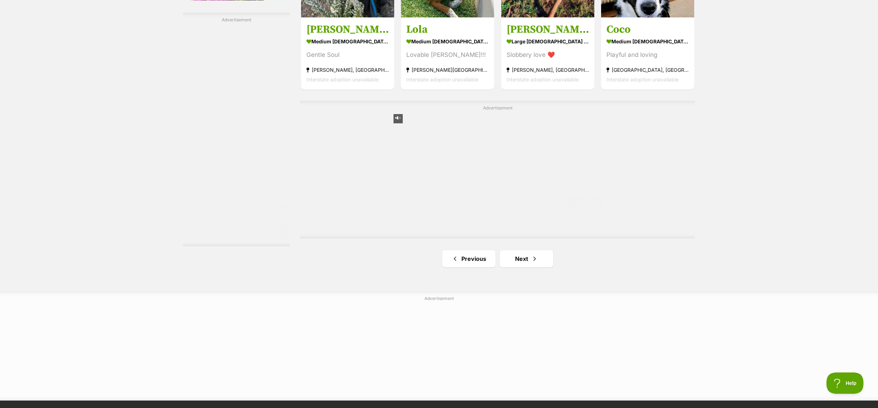
scroll to position [1281, 0]
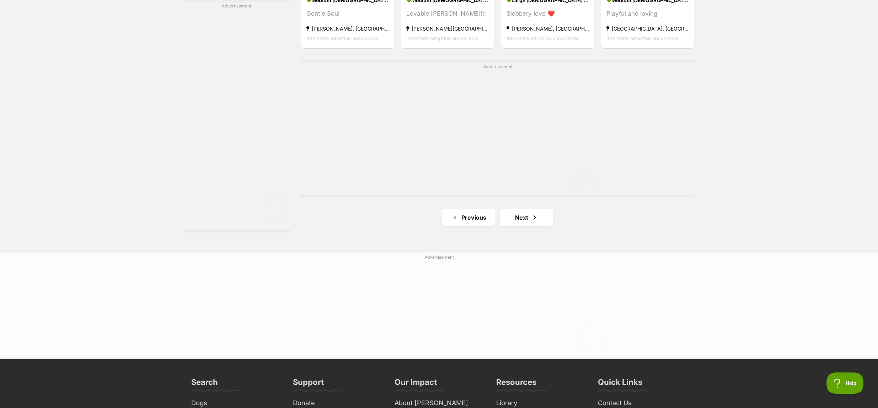
click at [534, 213] on span "Next page" at bounding box center [534, 217] width 7 height 9
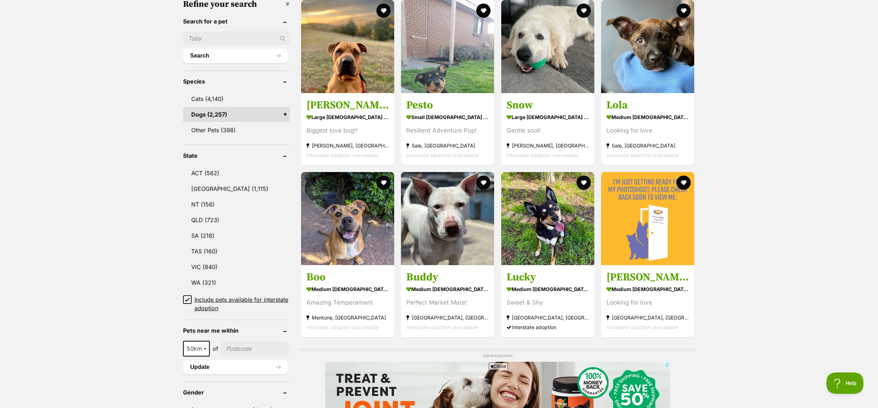
scroll to position [259, 0]
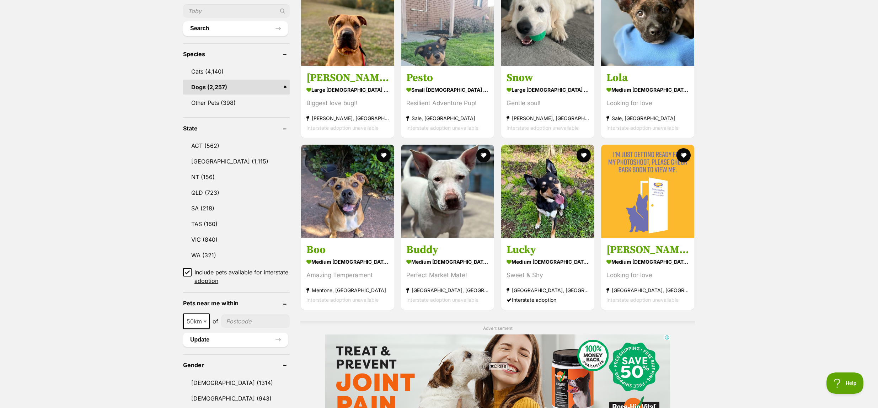
click at [491, 366] on icon at bounding box center [492, 366] width 4 height 5
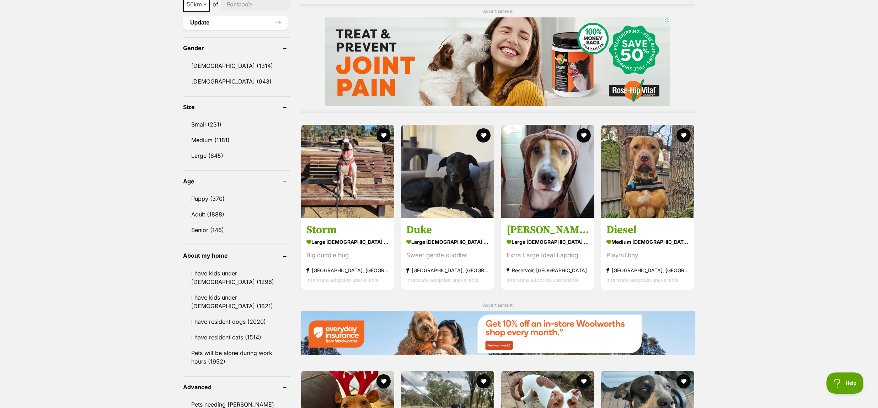
scroll to position [580, 0]
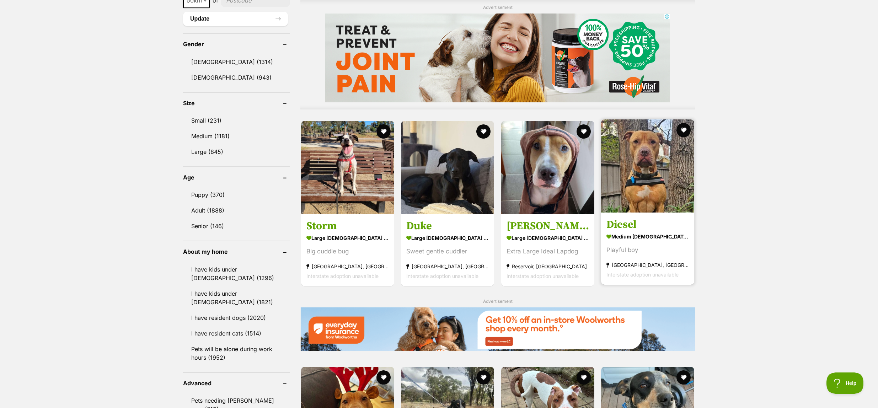
click at [626, 152] on img at bounding box center [647, 165] width 93 height 93
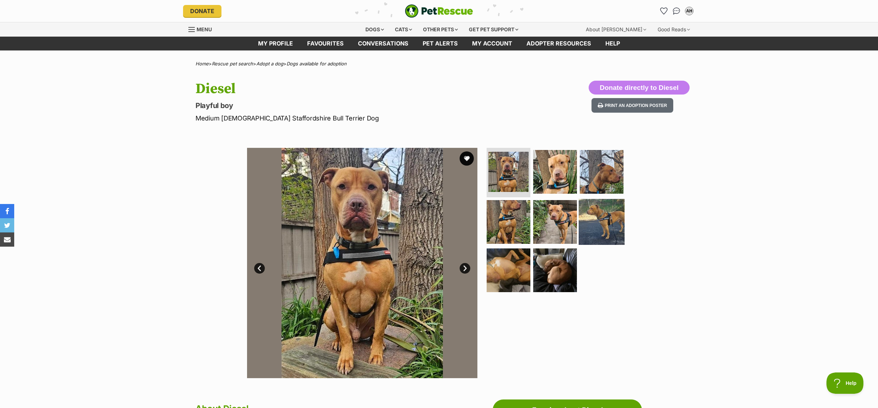
click at [609, 224] on img at bounding box center [601, 222] width 46 height 46
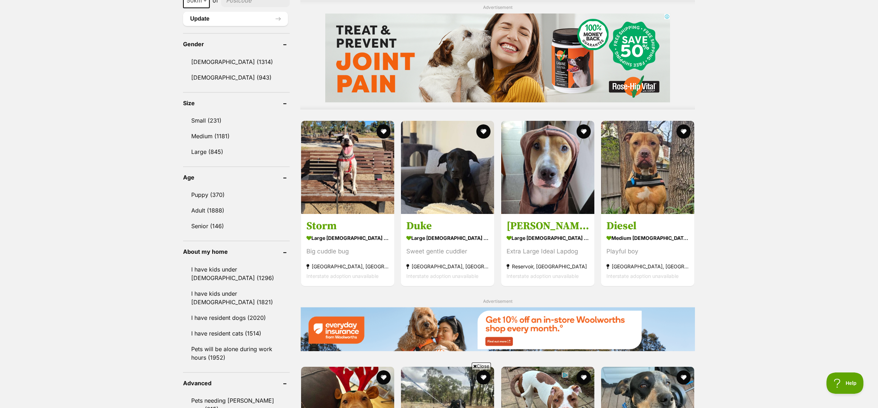
click at [766, 132] on div "Displaying 241 to 260 of 2,257 pets Clear all 2 filters Show 20 40 60 pets per …" at bounding box center [439, 260] width 878 height 1328
click at [648, 166] on img at bounding box center [647, 165] width 93 height 93
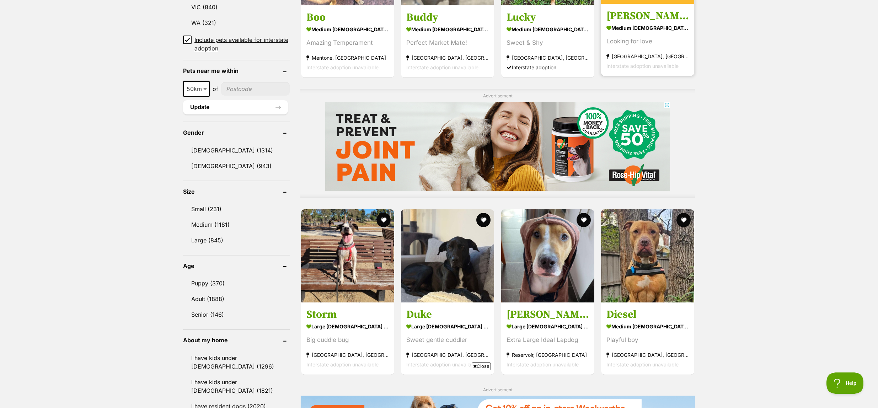
scroll to position [497, 0]
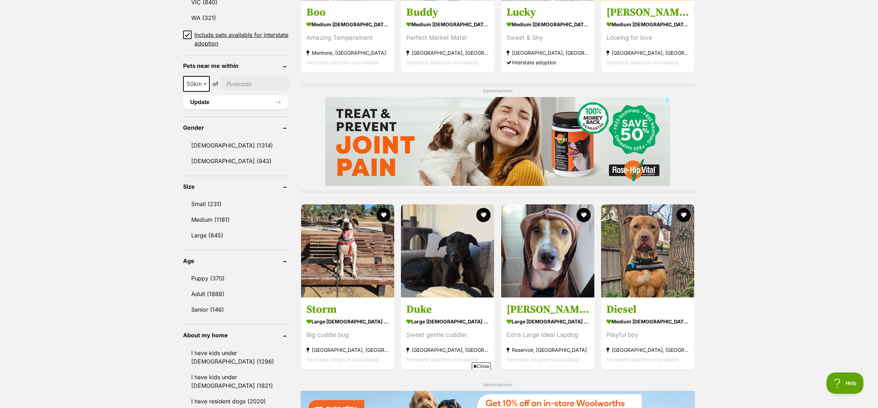
click at [473, 367] on icon at bounding box center [475, 366] width 4 height 5
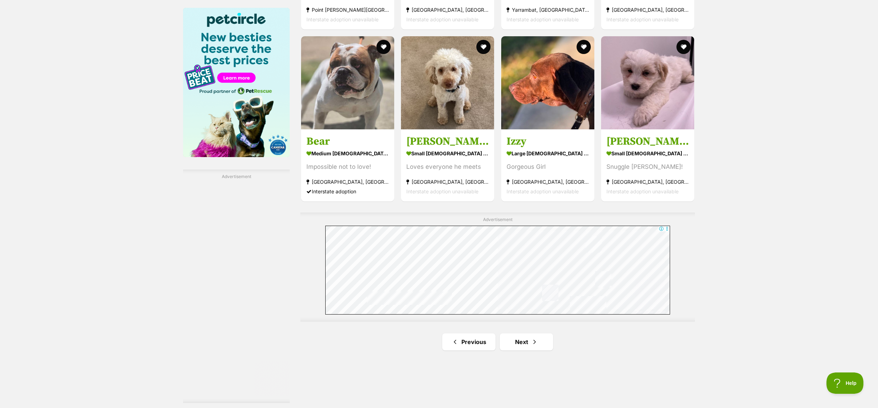
scroll to position [1083, 0]
click at [528, 338] on link "Next" at bounding box center [526, 341] width 53 height 17
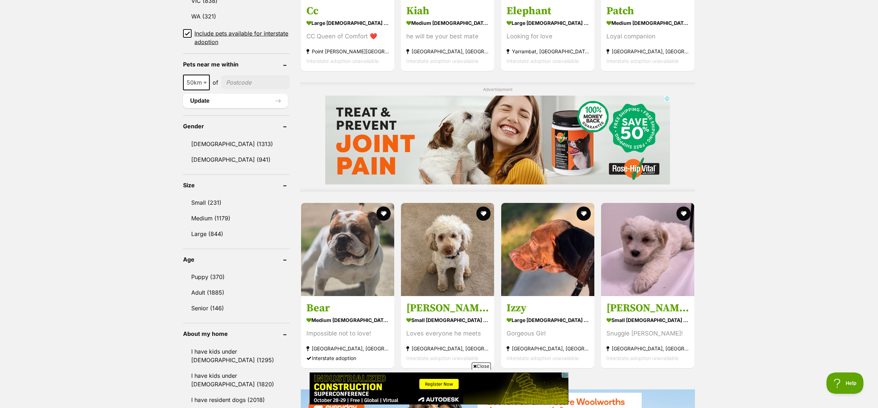
click at [476, 367] on span "Close" at bounding box center [481, 365] width 19 height 7
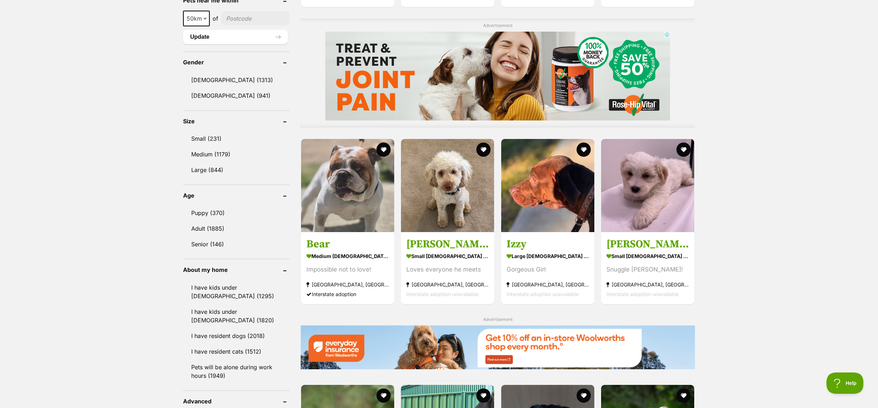
scroll to position [544, 0]
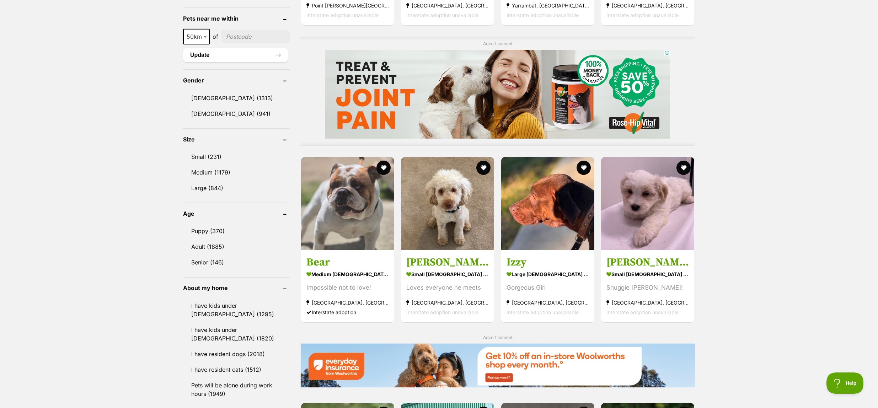
click at [754, 161] on div "Displaying 261 to 280 of 2,254 pets Clear all 2 filters Show 20 40 60 pets per …" at bounding box center [439, 296] width 878 height 1328
click at [756, 161] on div "Displaying 261 to 280 of 2,254 pets Clear all 2 filters Show 20 40 60 pets per …" at bounding box center [439, 296] width 878 height 1328
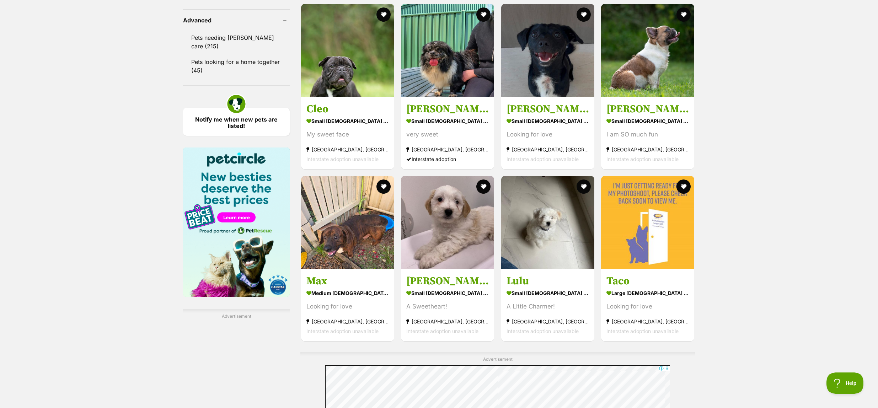
scroll to position [944, 0]
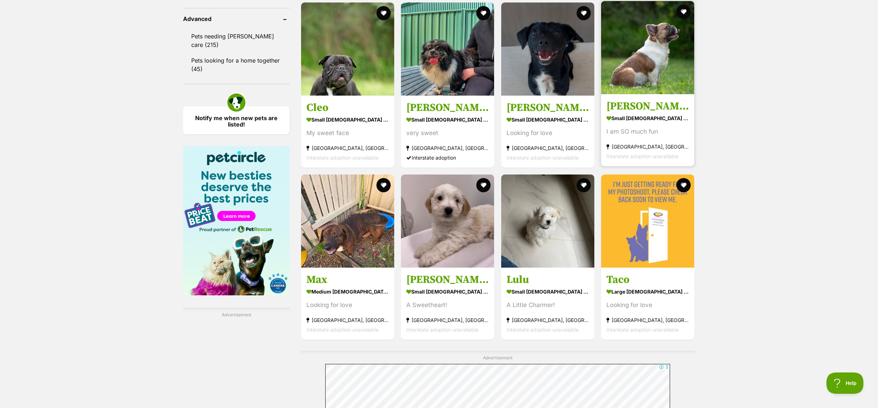
click at [637, 60] on img at bounding box center [647, 47] width 93 height 93
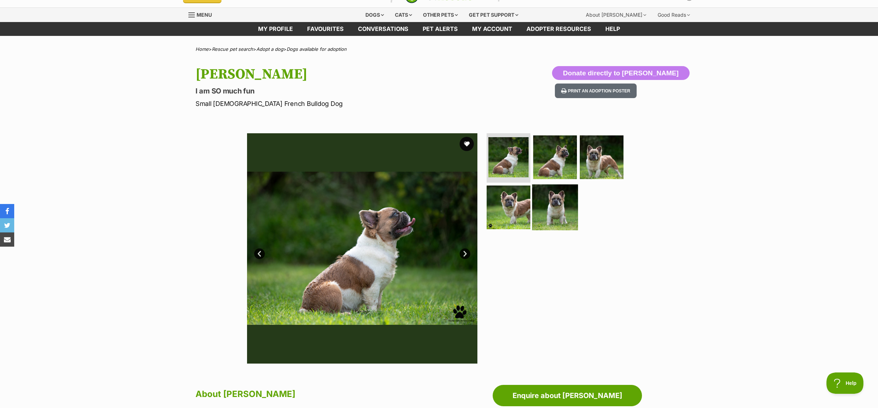
click at [549, 204] on img at bounding box center [555, 207] width 46 height 46
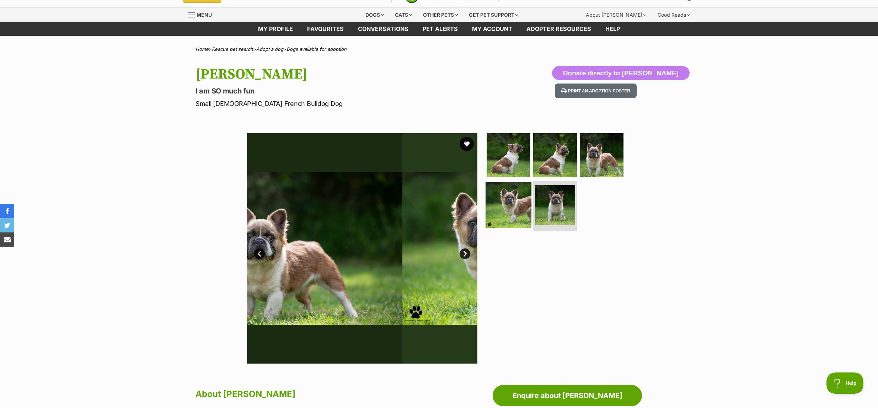
click at [514, 210] on img at bounding box center [508, 205] width 46 height 46
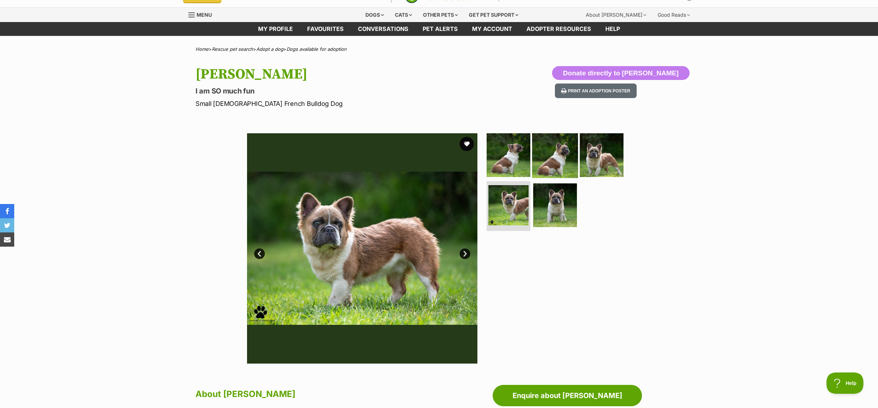
click at [554, 156] on img at bounding box center [555, 155] width 46 height 46
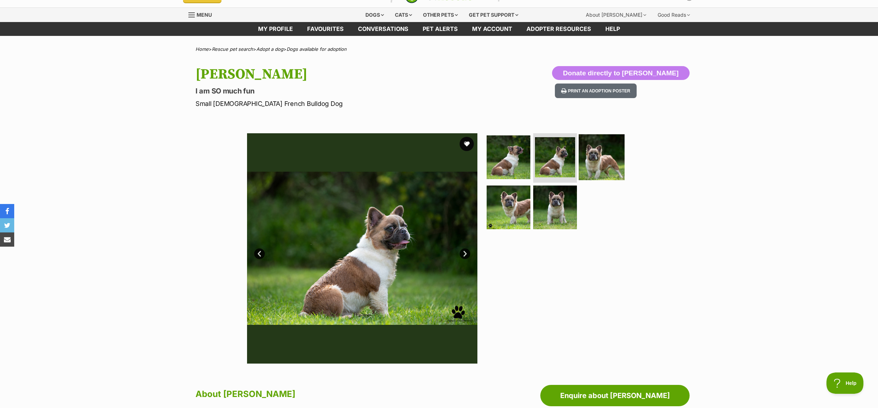
click at [609, 148] on img at bounding box center [601, 157] width 46 height 46
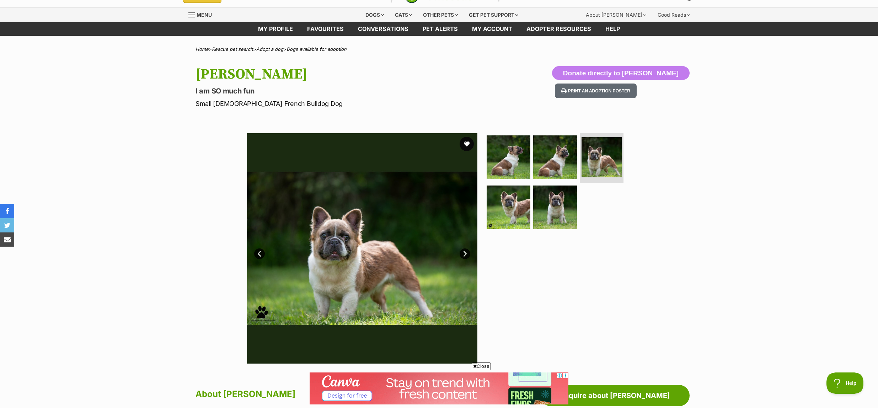
scroll to position [28, 0]
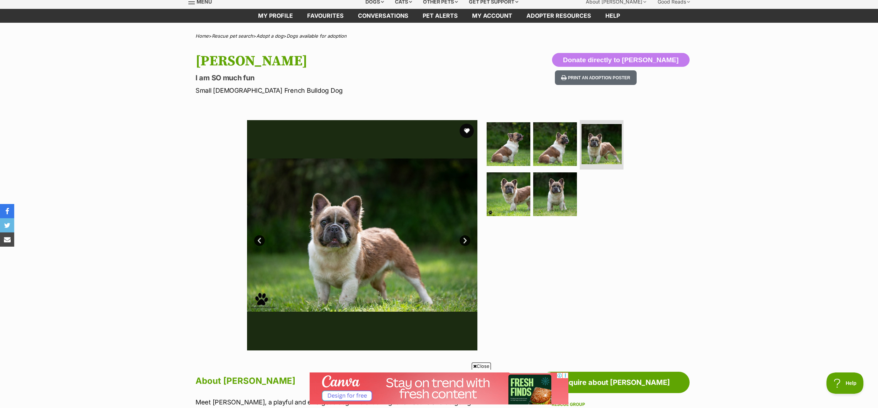
click at [476, 367] on span "Close" at bounding box center [481, 365] width 19 height 7
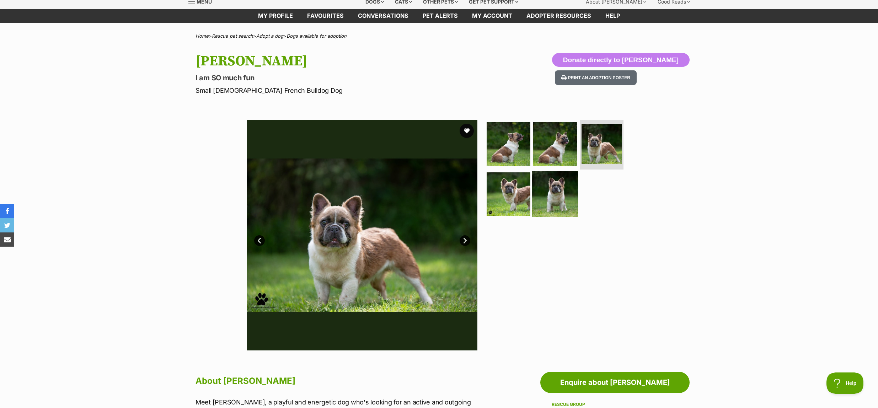
click at [547, 189] on img at bounding box center [555, 194] width 46 height 46
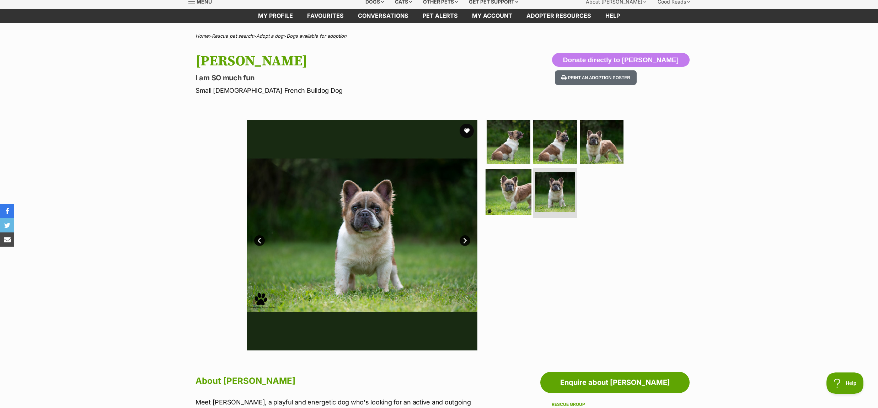
click at [505, 198] on img at bounding box center [508, 192] width 46 height 46
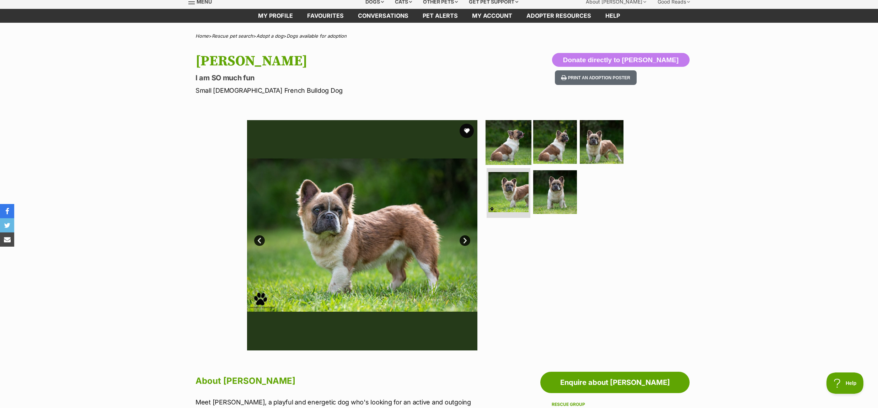
click at [507, 143] on img at bounding box center [508, 142] width 46 height 46
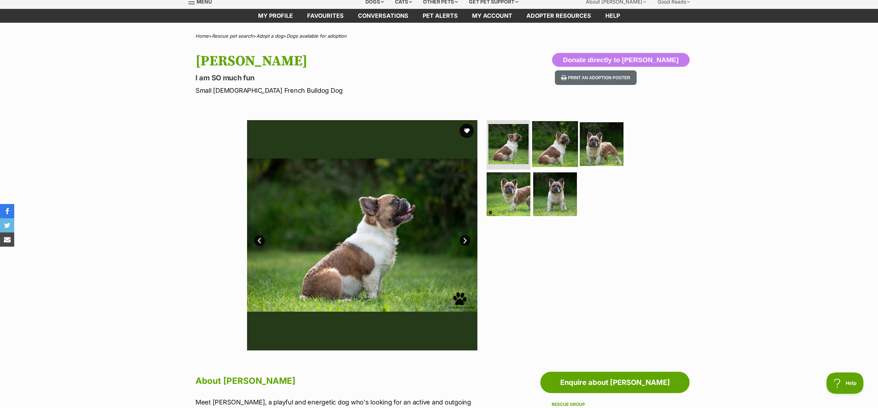
click at [556, 149] on img at bounding box center [555, 144] width 46 height 46
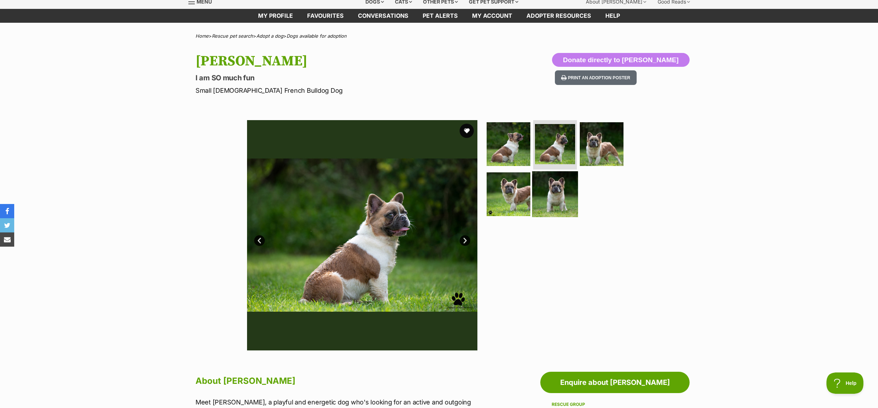
click at [558, 192] on img at bounding box center [555, 194] width 46 height 46
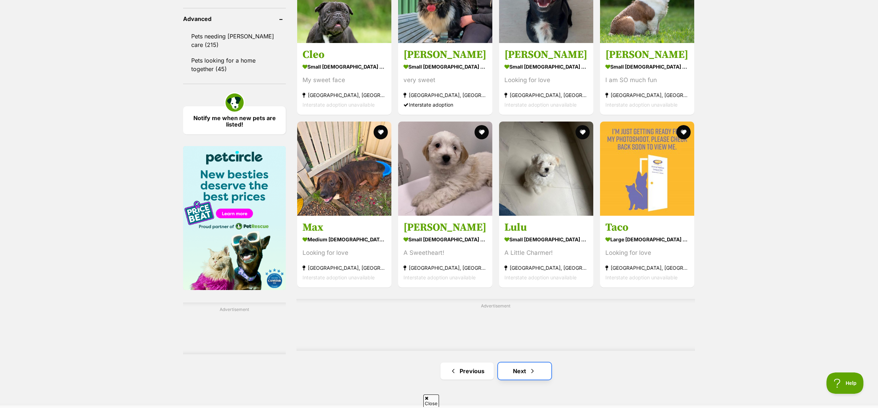
click at [529, 372] on span "Next page" at bounding box center [532, 371] width 7 height 9
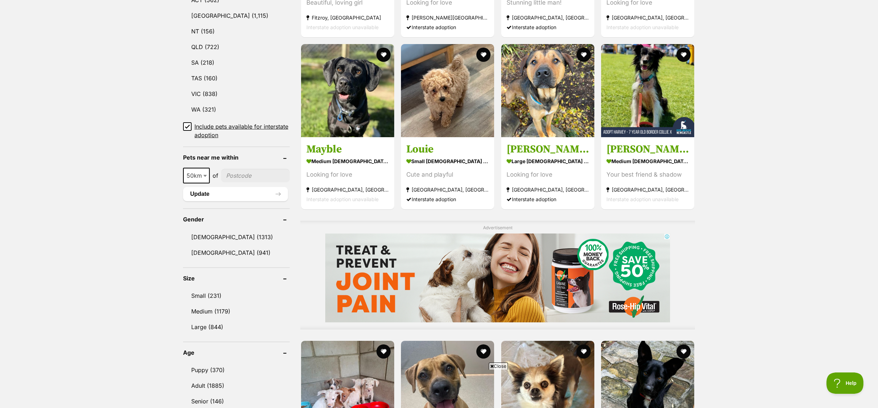
scroll to position [447, 0]
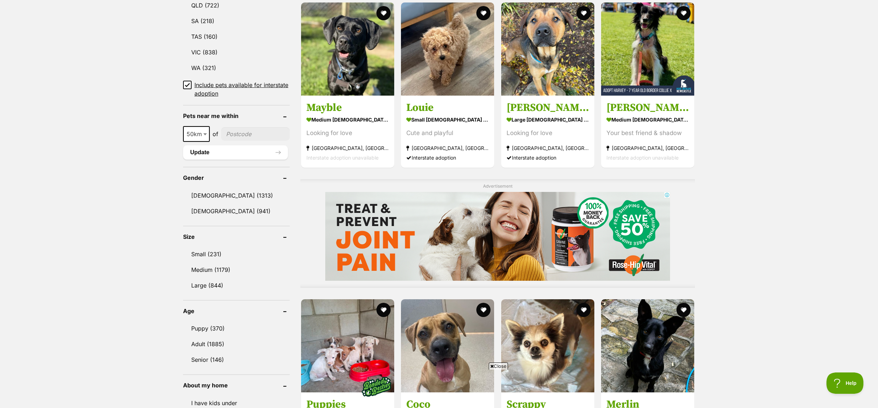
click at [494, 366] on span "Close" at bounding box center [498, 365] width 19 height 7
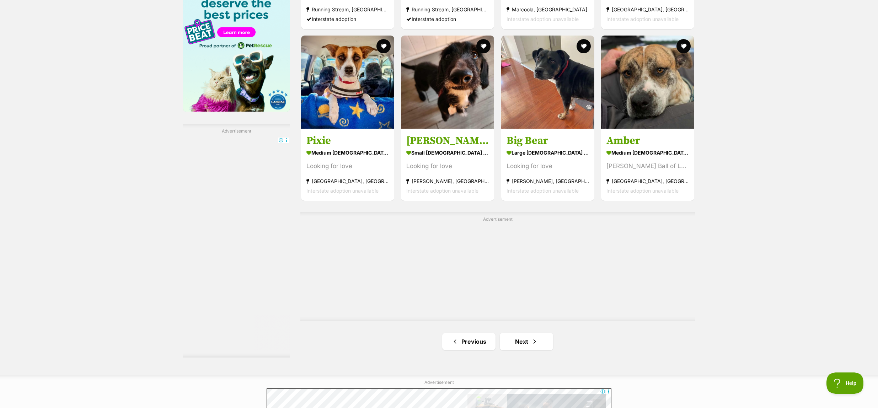
scroll to position [1130, 0]
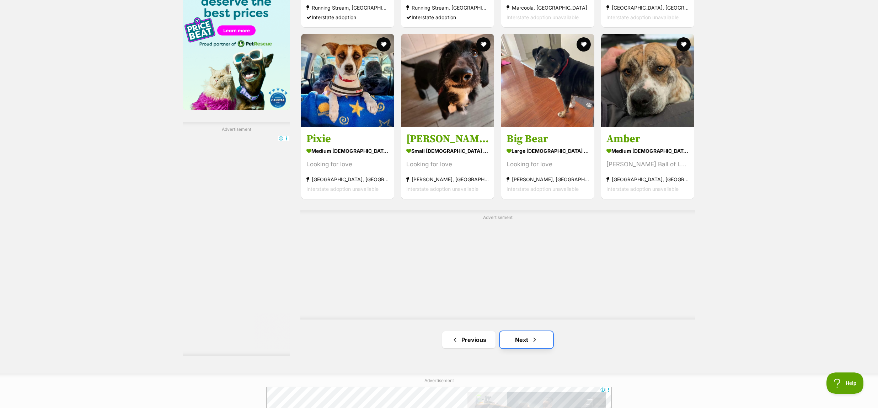
click at [535, 340] on span "Next page" at bounding box center [534, 339] width 7 height 9
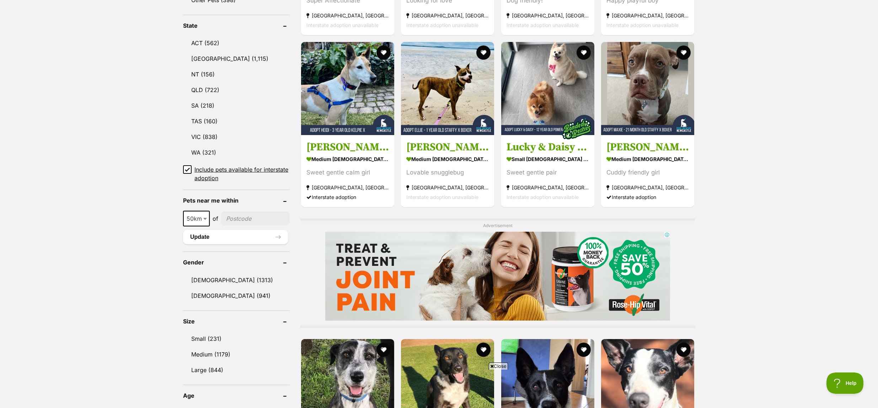
scroll to position [379, 0]
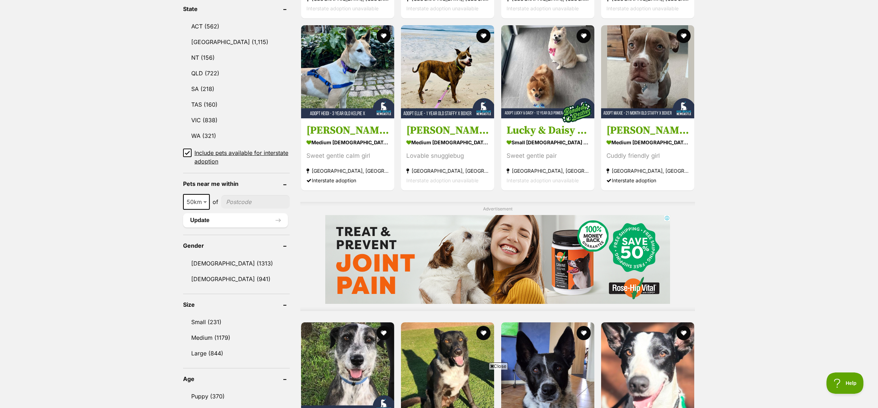
click at [492, 368] on icon at bounding box center [492, 366] width 4 height 5
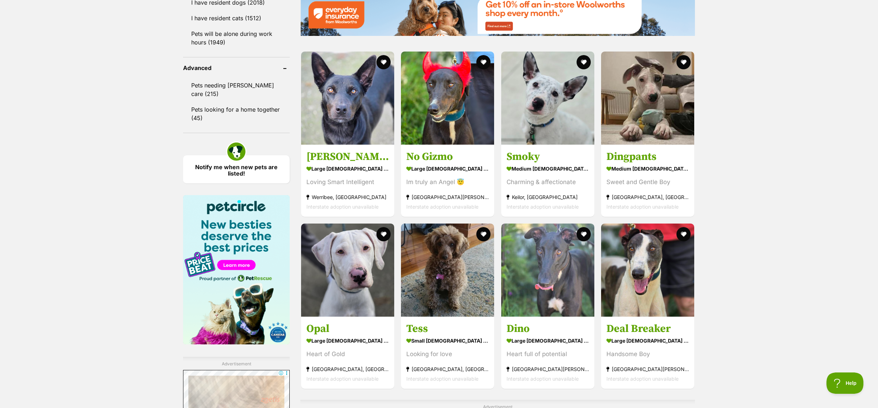
scroll to position [994, 0]
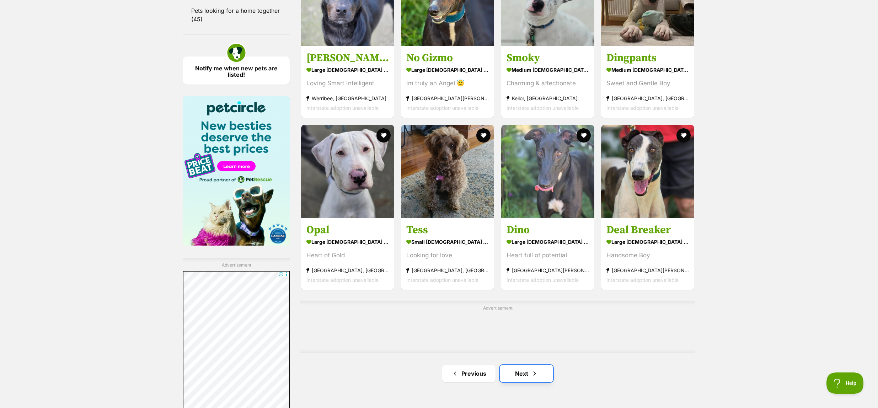
click at [522, 377] on link "Next" at bounding box center [526, 373] width 53 height 17
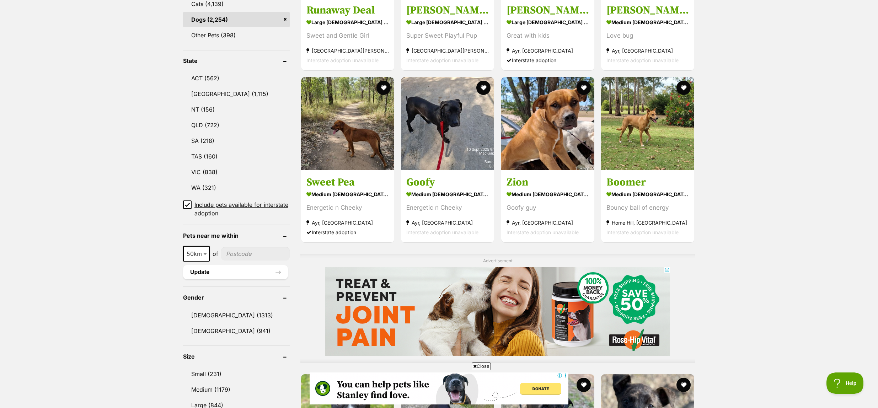
click at [477, 367] on span "Close" at bounding box center [481, 365] width 19 height 7
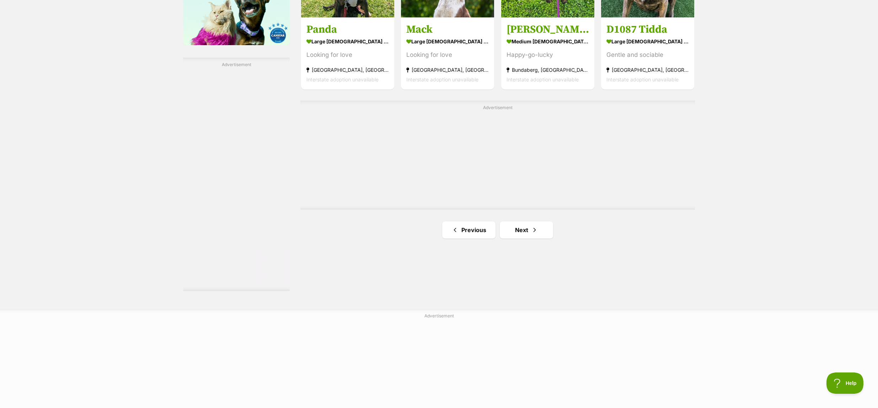
scroll to position [1194, 0]
click at [537, 231] on span "Next page" at bounding box center [534, 230] width 7 height 9
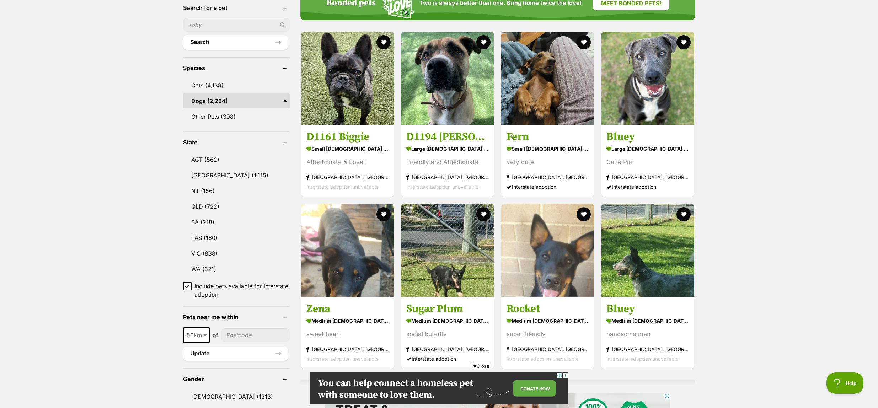
click at [476, 365] on span "Close" at bounding box center [481, 365] width 19 height 7
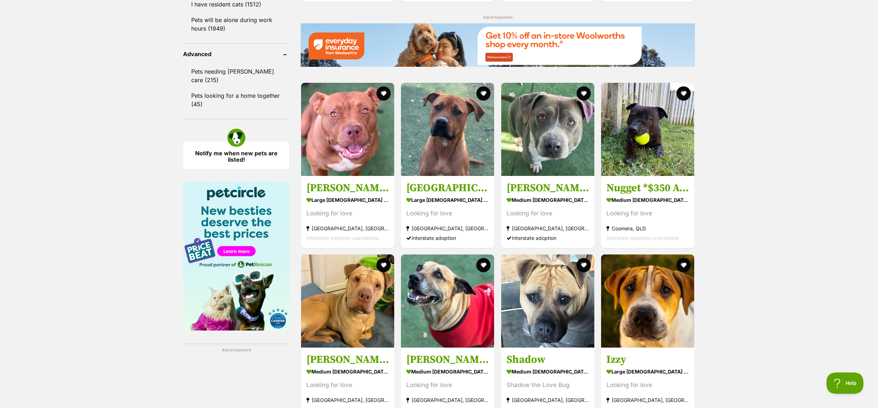
scroll to position [922, 0]
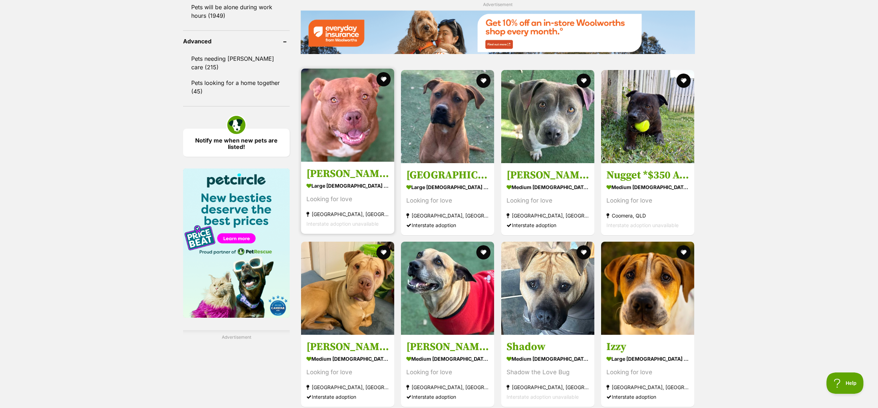
click at [348, 120] on img at bounding box center [347, 115] width 93 height 93
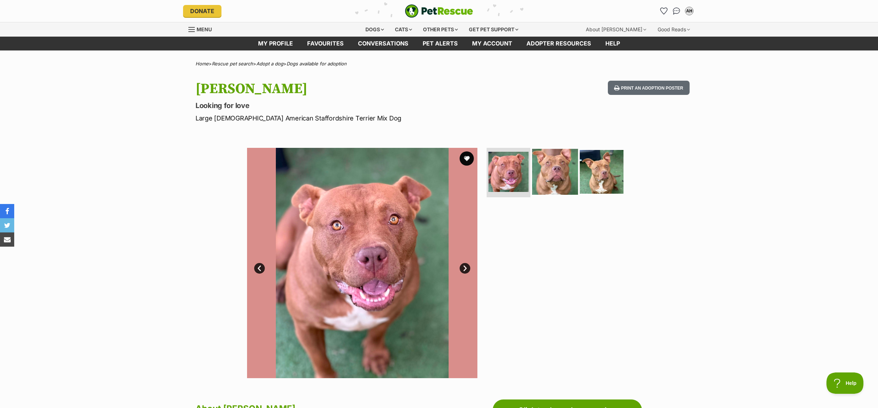
click at [545, 174] on img at bounding box center [555, 172] width 46 height 46
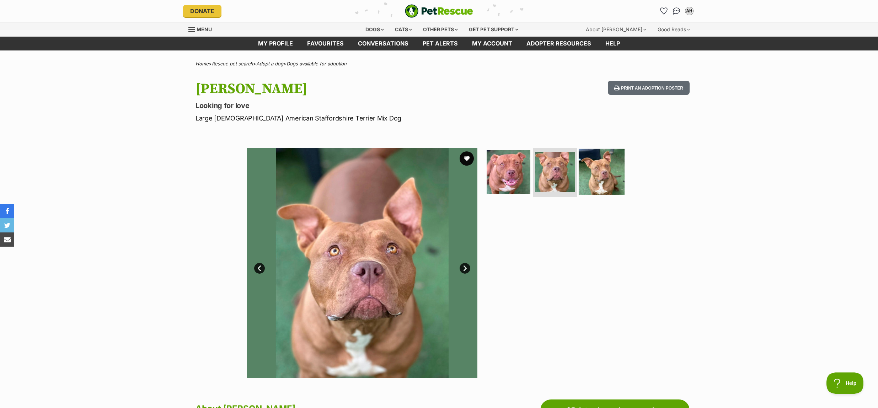
click at [595, 178] on img at bounding box center [601, 172] width 46 height 46
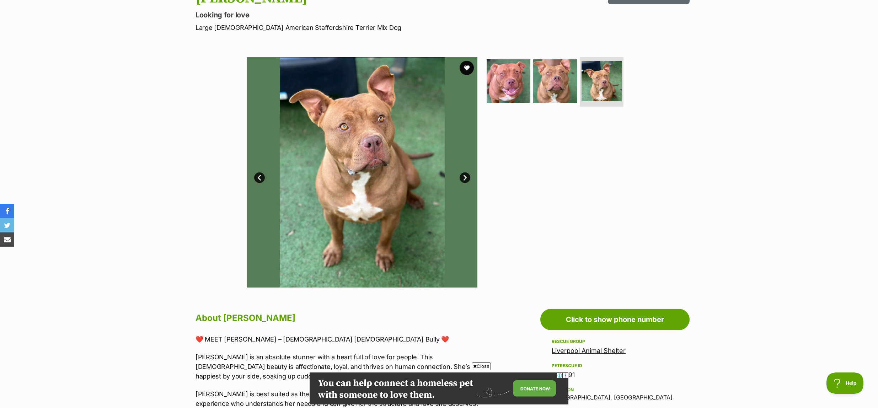
scroll to position [86, 0]
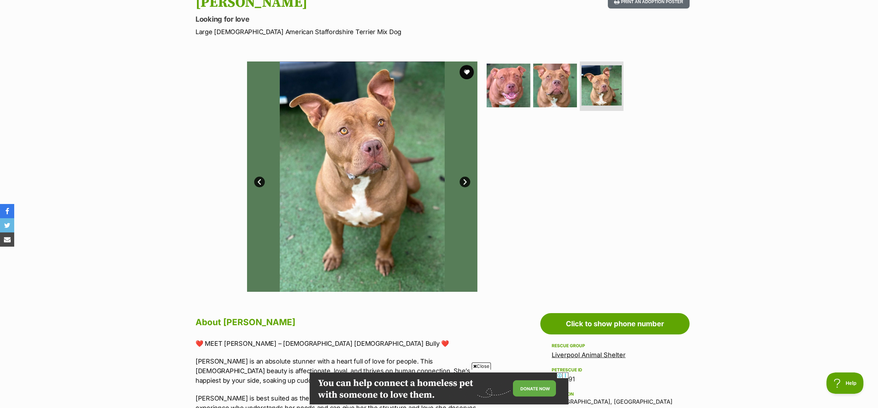
click at [465, 183] on link "Next" at bounding box center [464, 182] width 11 height 11
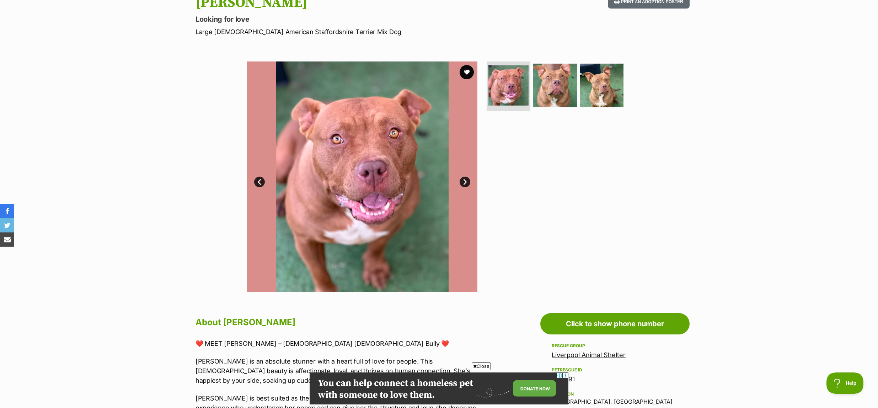
click at [473, 367] on icon at bounding box center [475, 366] width 4 height 5
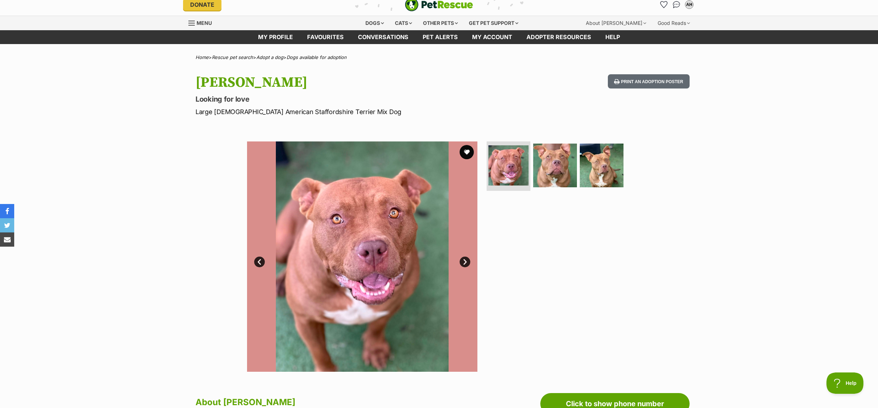
scroll to position [1, 0]
